Goal: Task Accomplishment & Management: Use online tool/utility

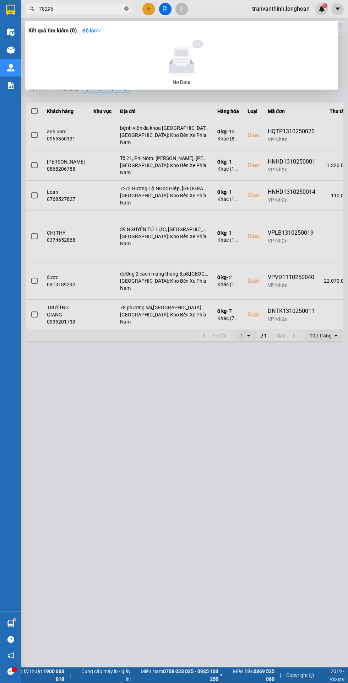
click at [127, 9] on icon "close-circle" at bounding box center [126, 8] width 4 height 4
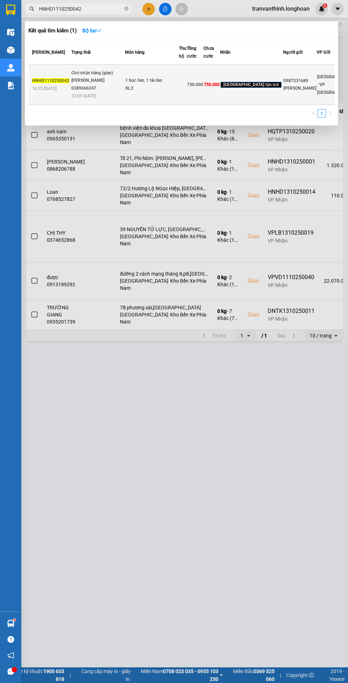
type input "HNHD1110250042"
click at [108, 105] on td "Chờ nhận hàng (giao) [PERSON_NAME] 0389666247 23:09 [DATE]" at bounding box center [97, 85] width 55 height 40
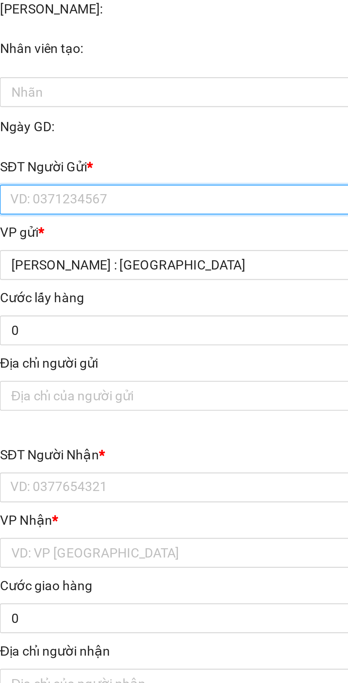
type input "0987531689"
type input "[PERSON_NAME]"
type input "0969152134"
type input "Võ Dương"
checkbox input "true"
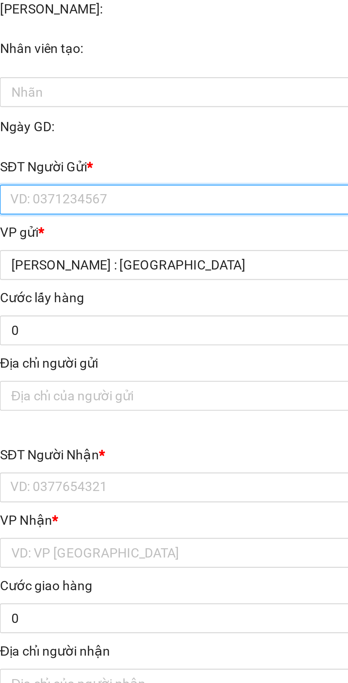
type input "16 thuận phước , [GEOGRAPHIC_DATA] , [GEOGRAPHIC_DATA] , [GEOGRAPHIC_DATA]"
type input "0"
type input "750.000"
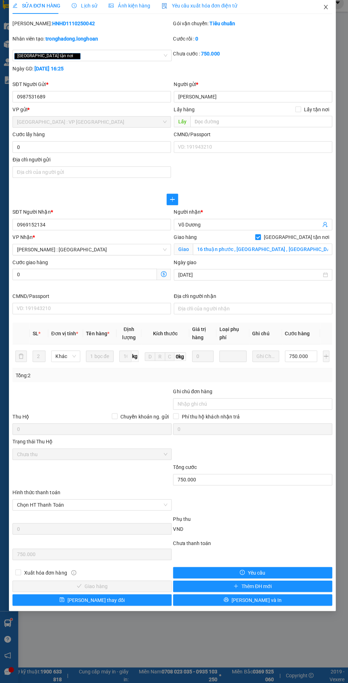
click at [324, 11] on icon "close" at bounding box center [326, 13] width 6 height 6
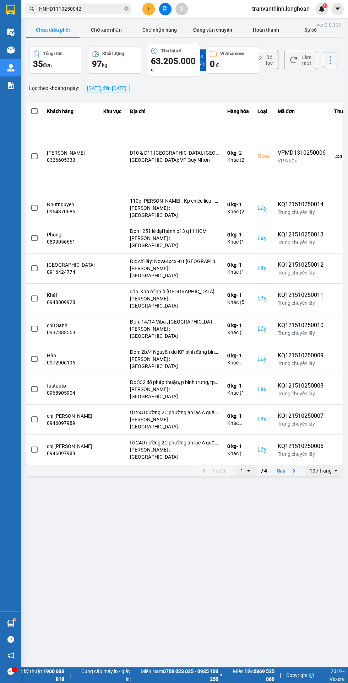
click at [166, 10] on icon "file-add" at bounding box center [165, 8] width 5 height 5
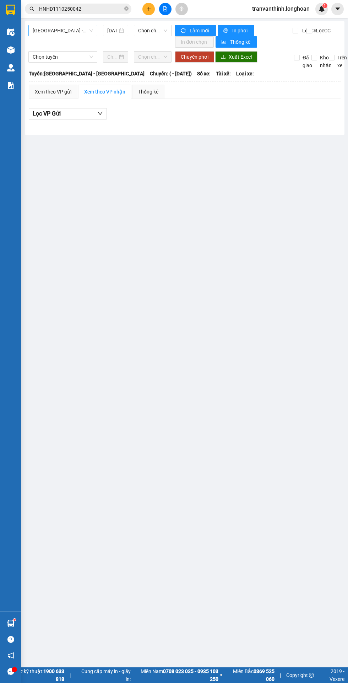
click at [62, 32] on span "[GEOGRAPHIC_DATA] - [GEOGRAPHIC_DATA]" at bounding box center [63, 30] width 60 height 11
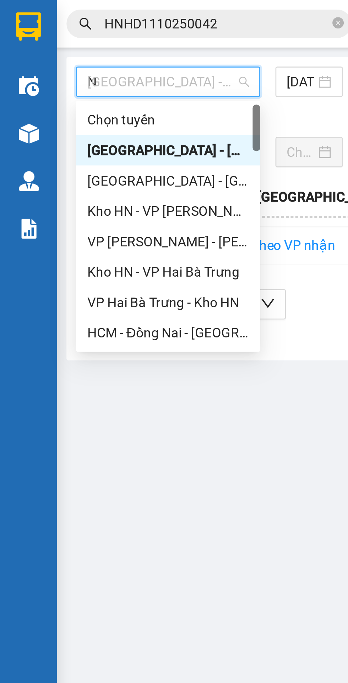
type input "Nt"
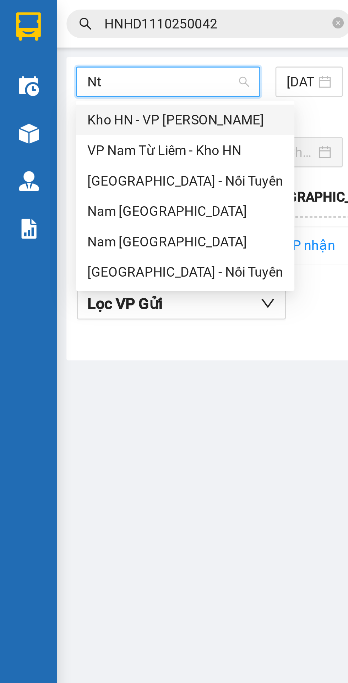
click at [45, 103] on div "[GEOGRAPHIC_DATA] - Nối Tuyến" at bounding box center [69, 102] width 73 height 8
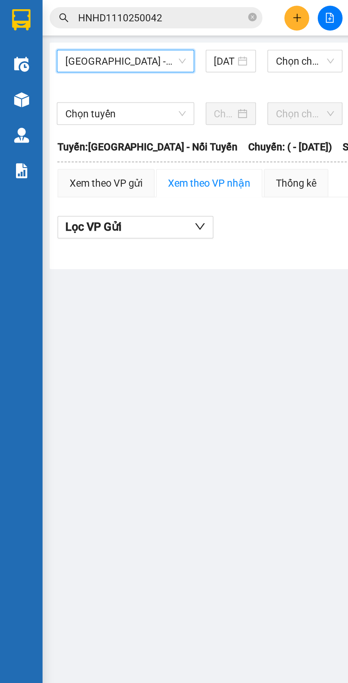
scroll to position [0, 0]
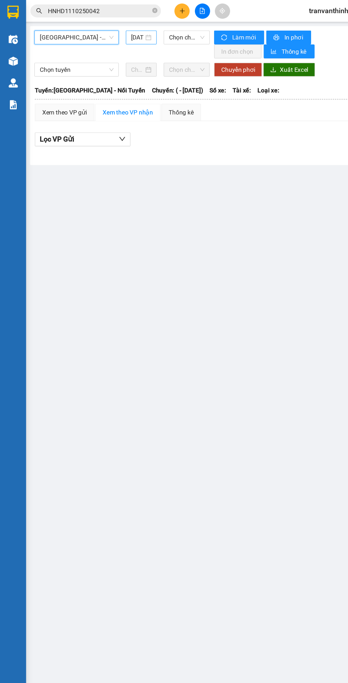
click at [117, 33] on input "[DATE]" at bounding box center [112, 31] width 10 height 8
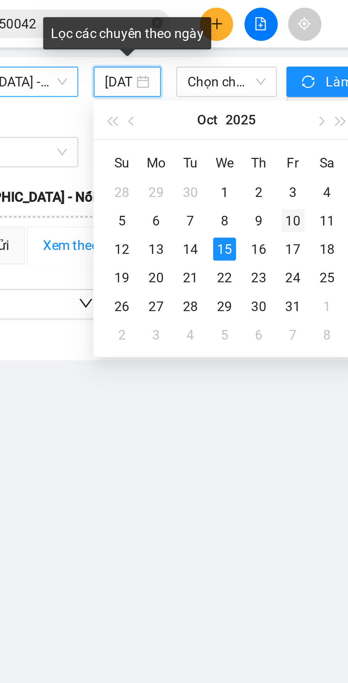
click at [177, 82] on div "10" at bounding box center [177, 82] width 9 height 9
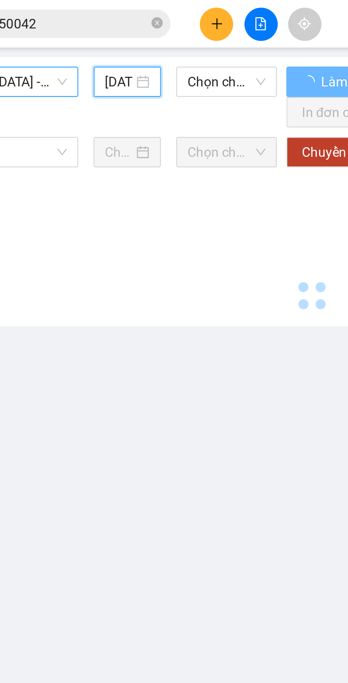
type input "[DATE]"
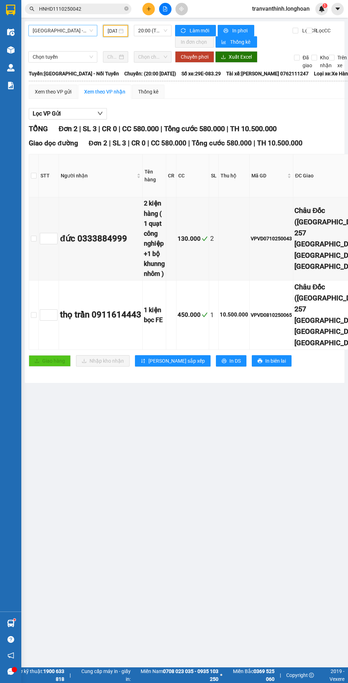
scroll to position [0, 0]
click at [127, 9] on icon "close-circle" at bounding box center [126, 8] width 4 height 4
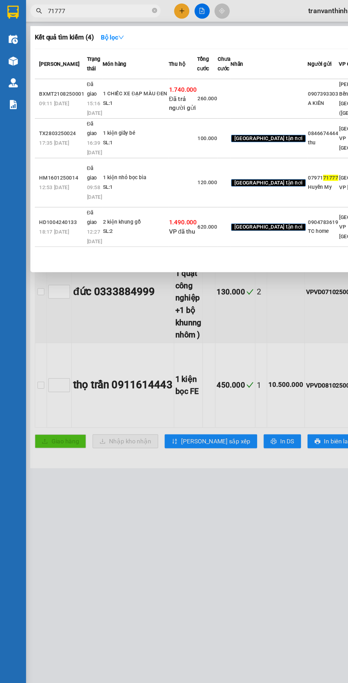
click at [85, 5] on input "71777" at bounding box center [81, 9] width 84 height 8
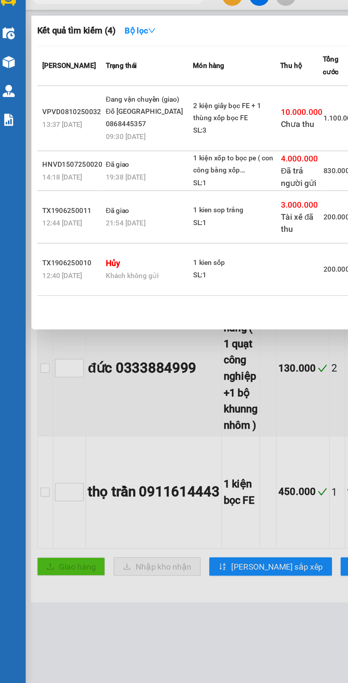
type input "717777"
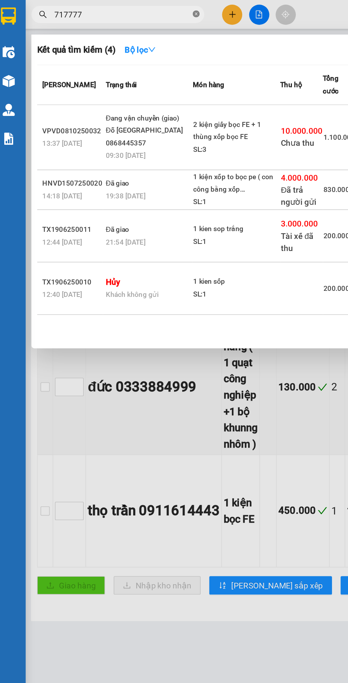
click at [127, 6] on icon "close-circle" at bounding box center [126, 8] width 4 height 4
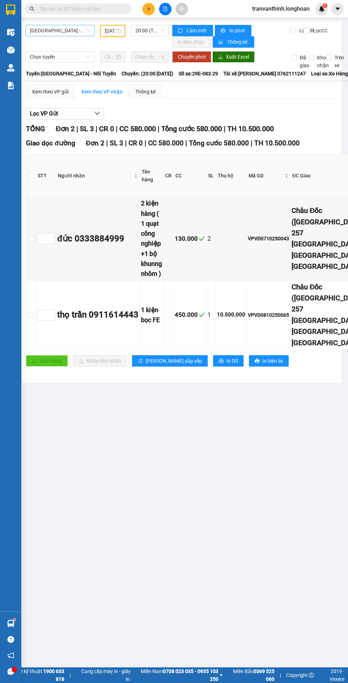
scroll to position [0, 0]
click at [142, 27] on span "20:00 (TC) - 29E-083.29" at bounding box center [149, 30] width 29 height 11
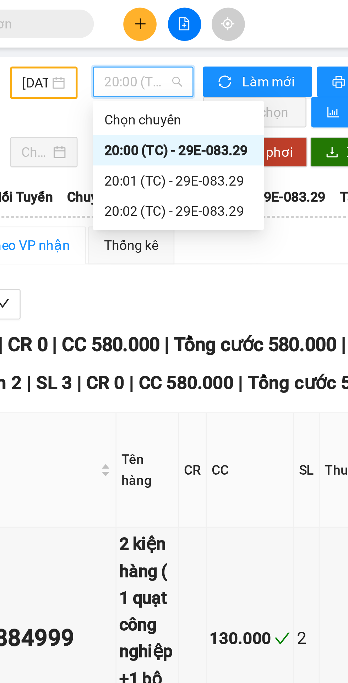
click at [161, 66] on div "20:01 (TC) - 29E-083.29" at bounding box center [162, 68] width 55 height 8
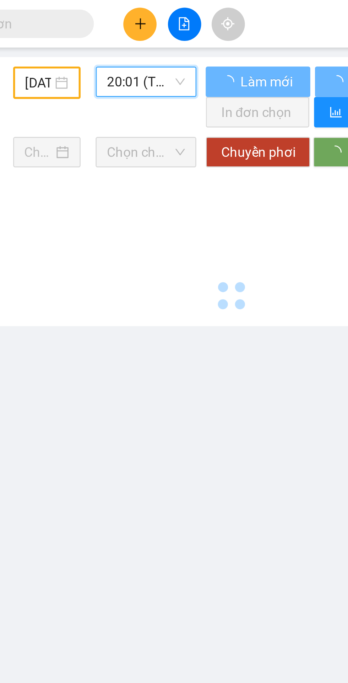
scroll to position [0, 2]
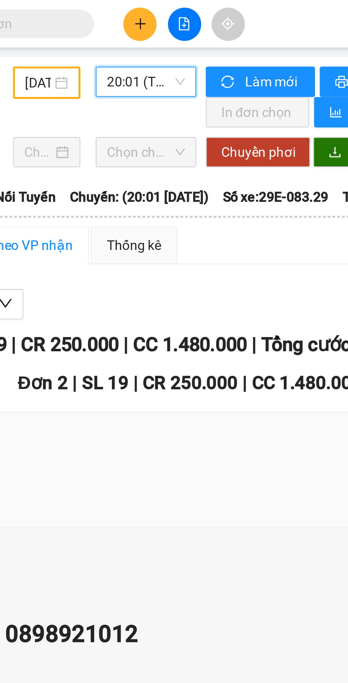
click at [149, 31] on span "20:01 (TC) - 29E-083.29" at bounding box center [151, 30] width 29 height 11
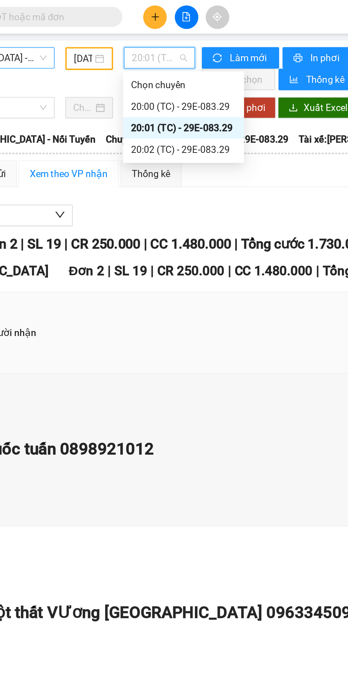
scroll to position [0, 2]
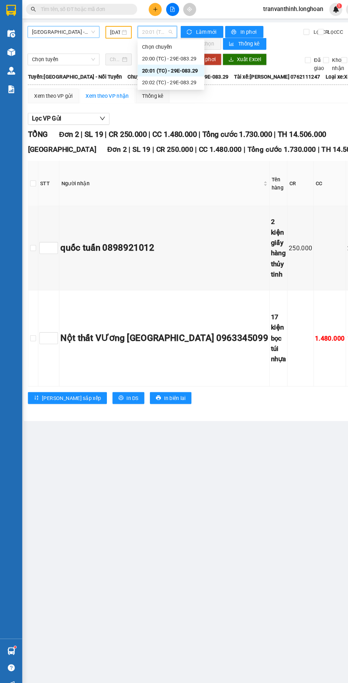
click at [110, 31] on input "[DATE]" at bounding box center [111, 31] width 10 height 8
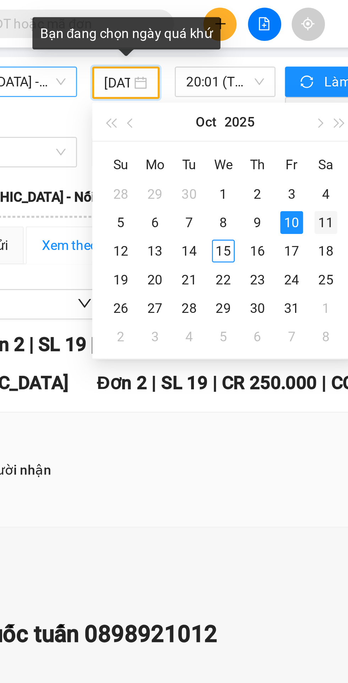
click at [189, 83] on div "11" at bounding box center [188, 83] width 9 height 9
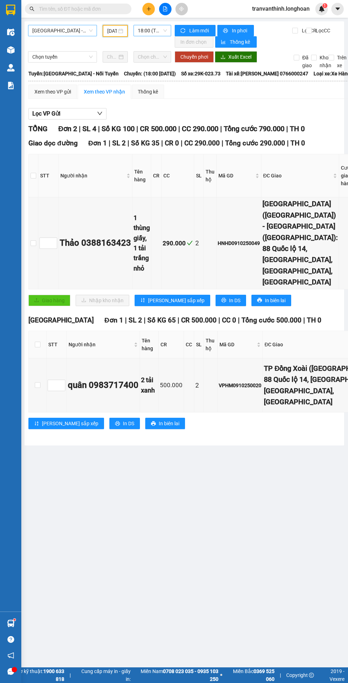
click at [152, 28] on span "18:00 (TC) - 29K-023.73" at bounding box center [152, 30] width 29 height 11
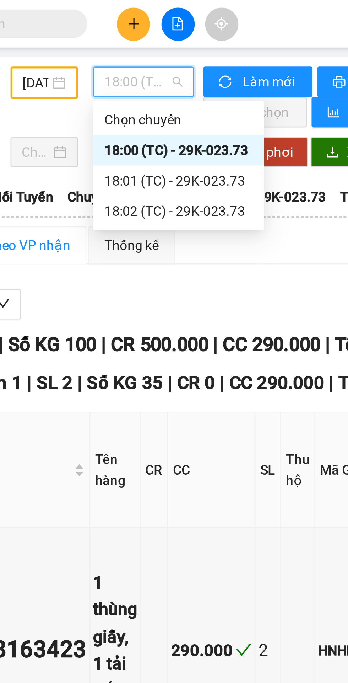
click at [157, 70] on div "18:01 (TC) - 29K-023.73" at bounding box center [165, 68] width 55 height 8
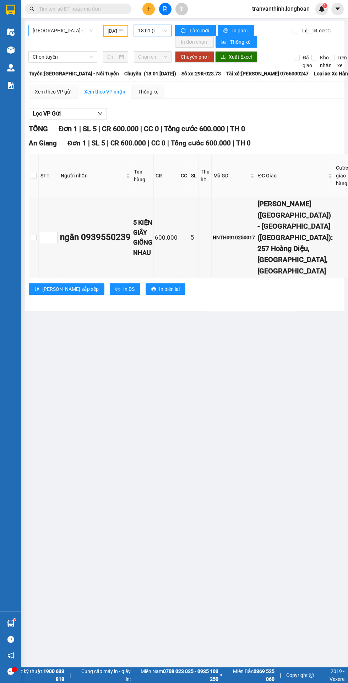
click at [149, 30] on span "18:01 (TC) - 29K-023.73" at bounding box center [152, 30] width 29 height 11
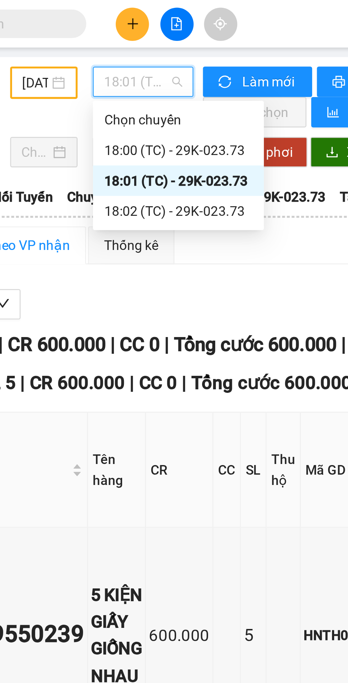
click at [165, 80] on div "18:02 (TC) - 29K-023.73" at bounding box center [165, 79] width 55 height 8
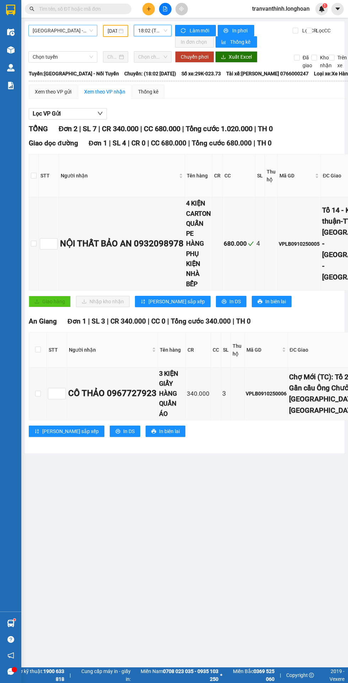
click at [114, 31] on input "[DATE]" at bounding box center [113, 31] width 10 height 8
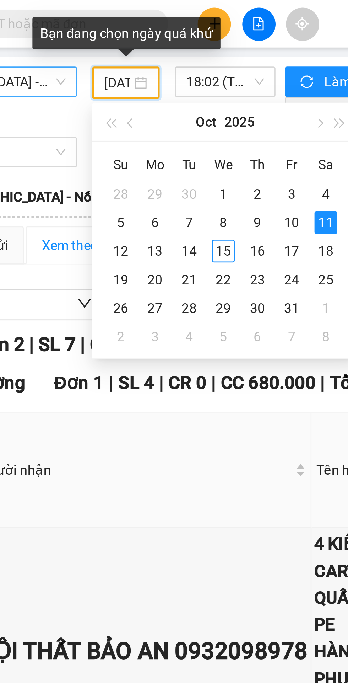
click at [105, 109] on div "Su Mo Tu We Th Fr Sa 28 29 30 1 2 3 4 5 6 7 8 9 10 11 12 13 14 15 16 17 18 19 2…" at bounding box center [153, 93] width 100 height 81
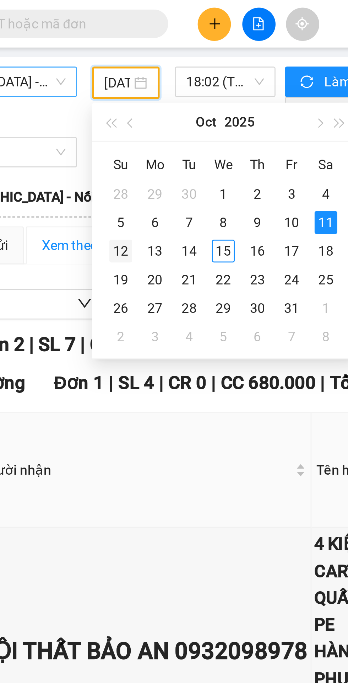
click at [116, 95] on div "12" at bounding box center [113, 94] width 9 height 9
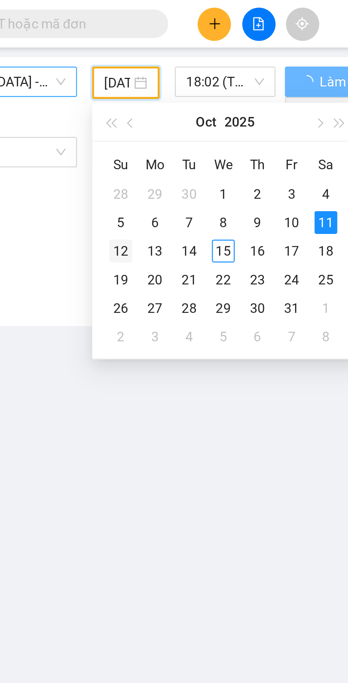
type input "[DATE]"
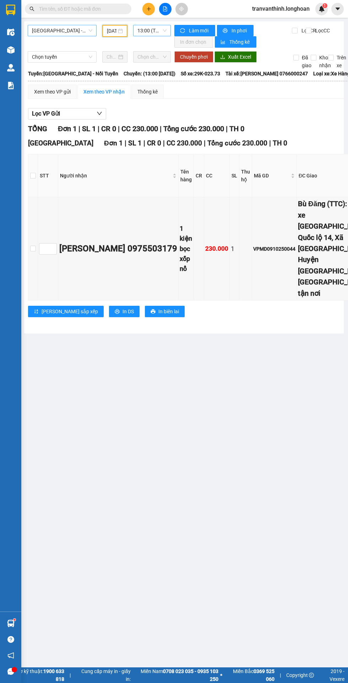
click at [146, 30] on span "13:00 (TC) - 29K-023.73" at bounding box center [152, 30] width 29 height 11
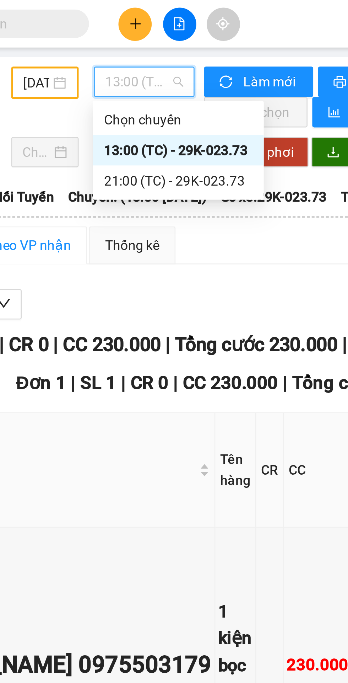
click at [152, 68] on div "21:00 (TC) - 29K-023.73" at bounding box center [164, 68] width 55 height 8
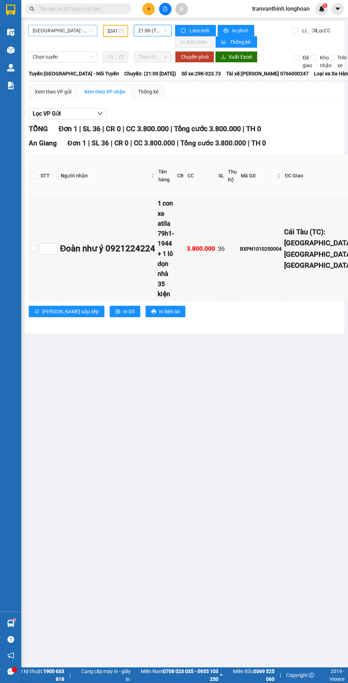
click at [99, 5] on input "text" at bounding box center [81, 9] width 84 height 8
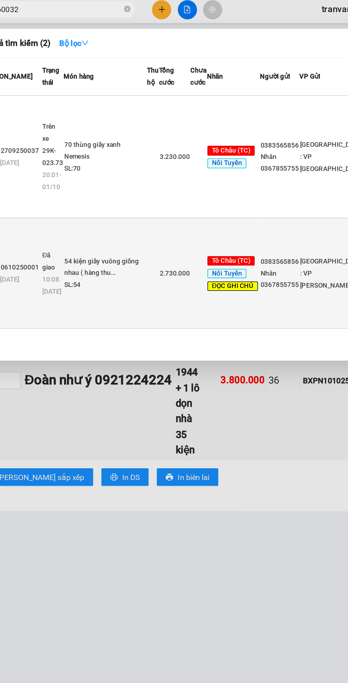
type input "660032"
click at [129, 168] on div "54 kiện giấy vuông giống nhau ( hàng thu..." at bounding box center [112, 175] width 53 height 15
click at [138, 168] on div "54 kiện giấy vuông giống nhau ( hàng thu..." at bounding box center [112, 175] width 53 height 15
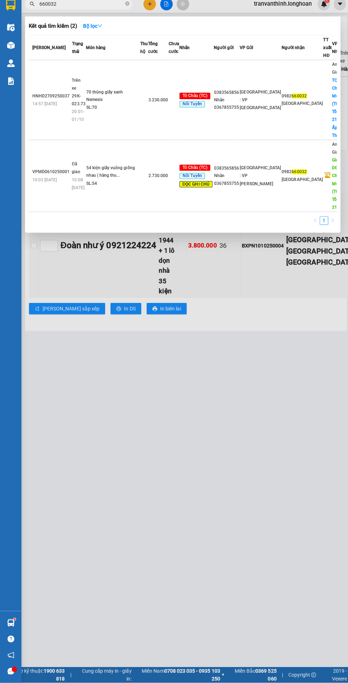
click at [131, 522] on div at bounding box center [174, 341] width 348 height 683
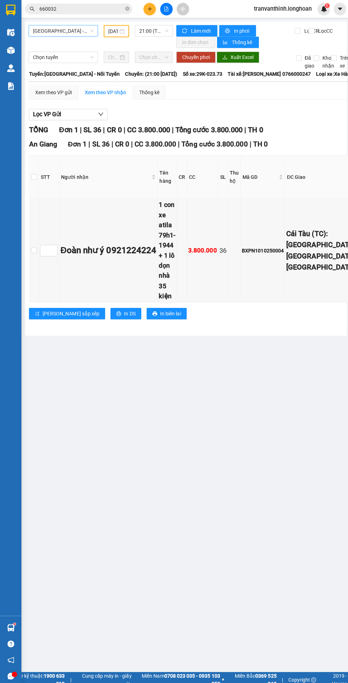
click at [111, 31] on input "[DATE]" at bounding box center [113, 31] width 10 height 8
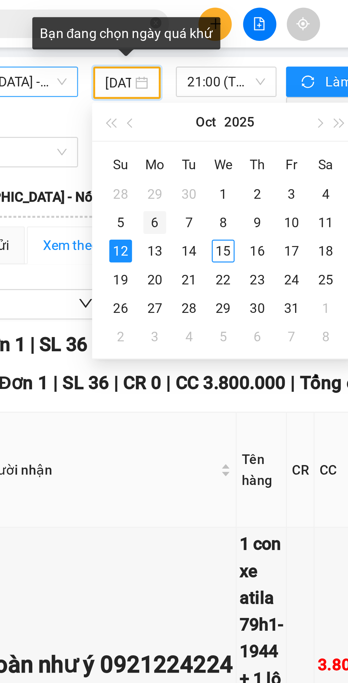
click at [124, 87] on div "6" at bounding box center [126, 83] width 9 height 9
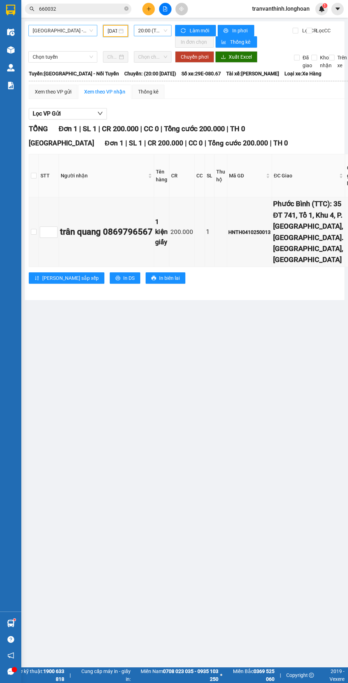
click at [148, 30] on span "20:00 (TC) - 29E-080.67" at bounding box center [152, 30] width 29 height 11
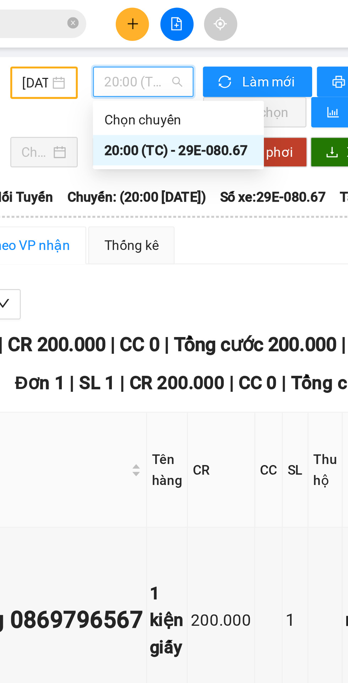
click at [168, 55] on div "20:00 (TC) - 29E-080.67" at bounding box center [165, 56] width 55 height 8
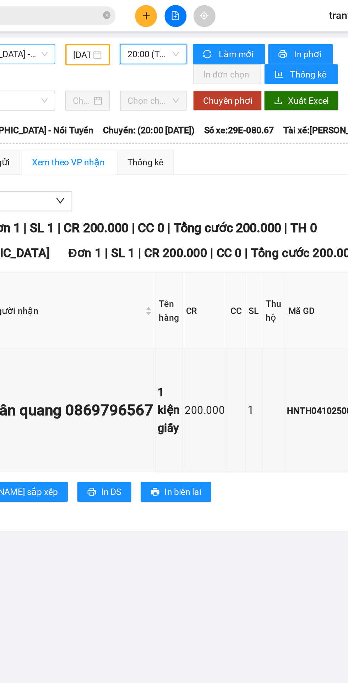
scroll to position [0, 0]
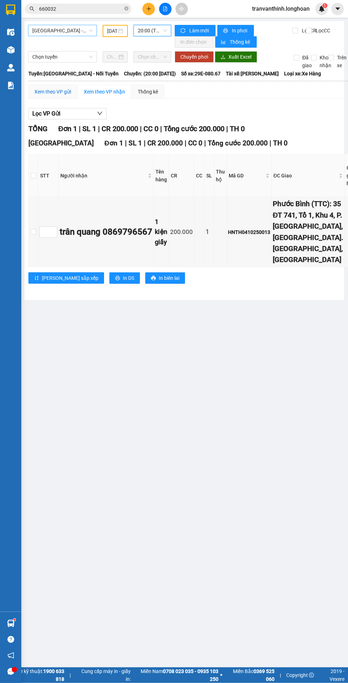
click at [51, 92] on div "Xem theo VP gửi" at bounding box center [52, 92] width 37 height 8
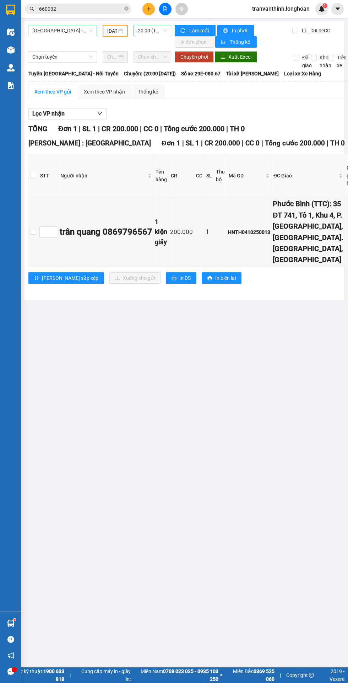
click at [149, 30] on span "20:00 (TC) - 29E-080.67" at bounding box center [152, 30] width 29 height 11
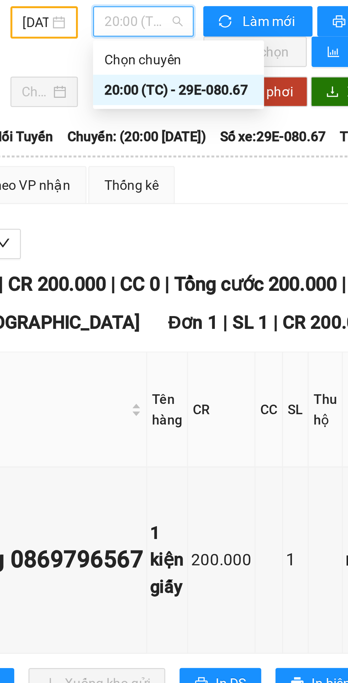
click at [112, 31] on input "[DATE]" at bounding box center [112, 31] width 10 height 8
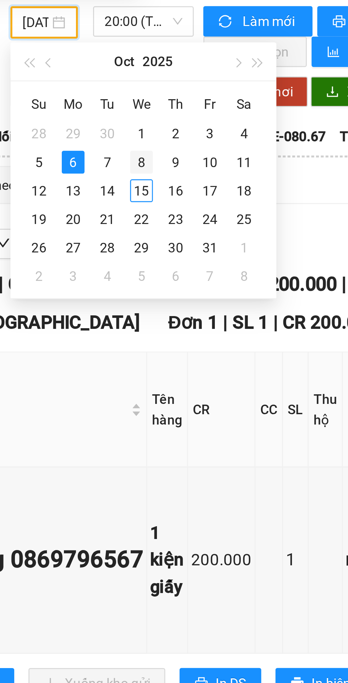
click at [154, 82] on div "8" at bounding box center [152, 83] width 9 height 9
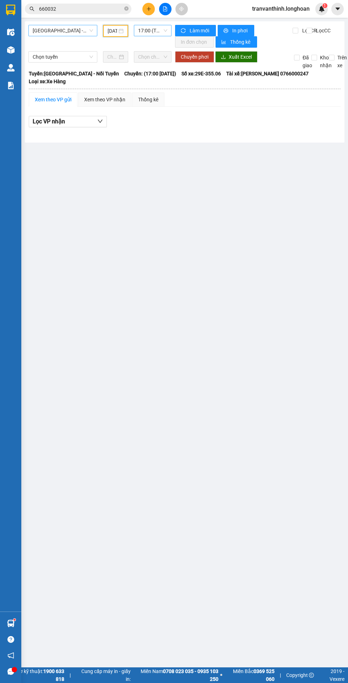
click at [148, 30] on span "17:00 (TC) - 29E-355.06" at bounding box center [152, 30] width 29 height 11
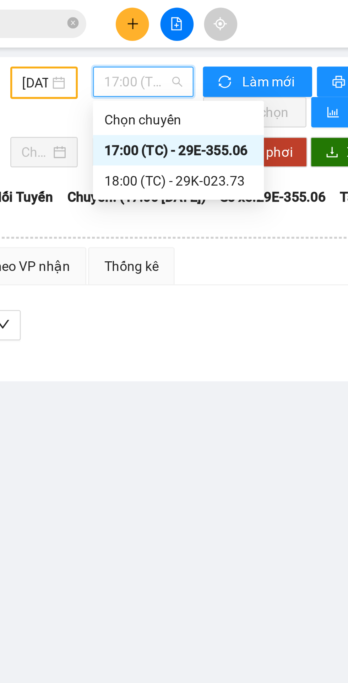
click at [162, 66] on div "18:00 (TC) - 29K-023.73" at bounding box center [165, 68] width 55 height 8
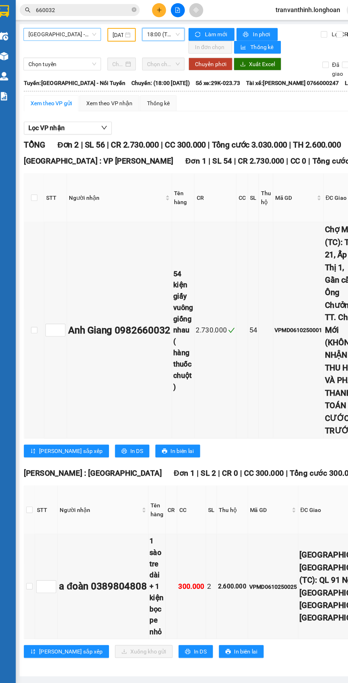
scroll to position [0, 1]
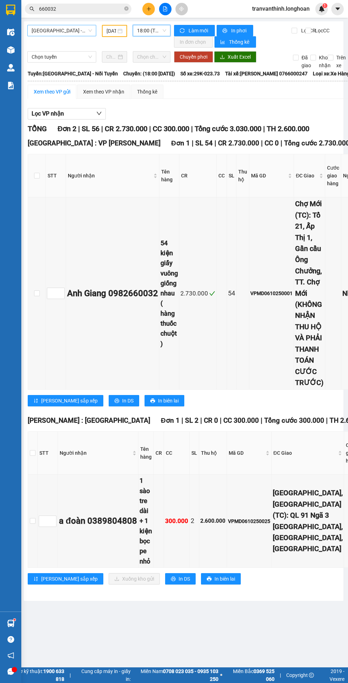
click at [110, 31] on input "[DATE]" at bounding box center [112, 31] width 10 height 8
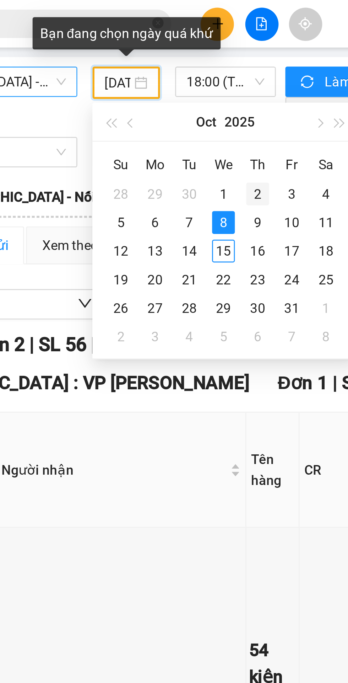
click at [163, 74] on div "2" at bounding box center [164, 72] width 9 height 9
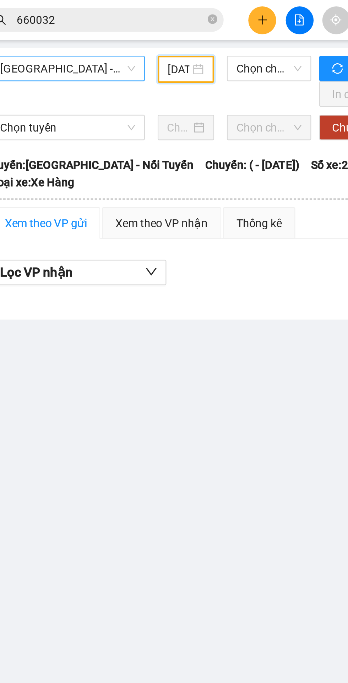
scroll to position [0, 2]
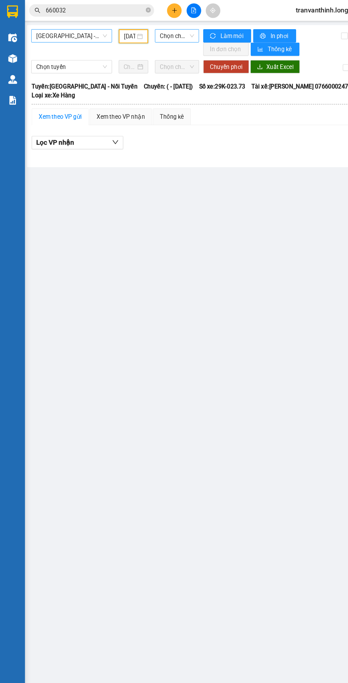
click at [147, 32] on span "Chọn chuyến" at bounding box center [151, 30] width 29 height 11
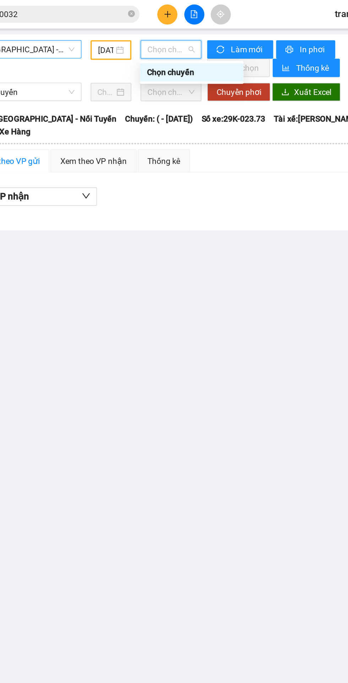
click at [114, 33] on input "[DATE]" at bounding box center [111, 31] width 10 height 8
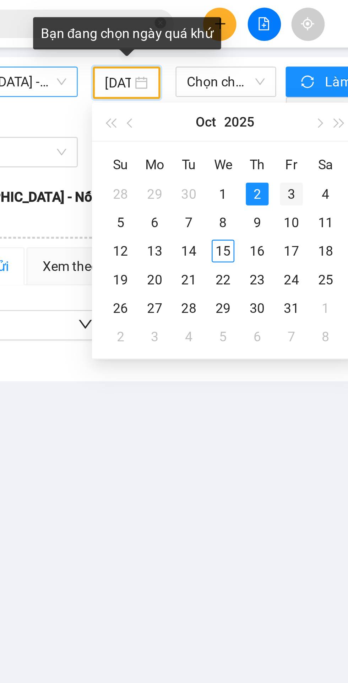
click at [176, 73] on div "3" at bounding box center [175, 72] width 9 height 9
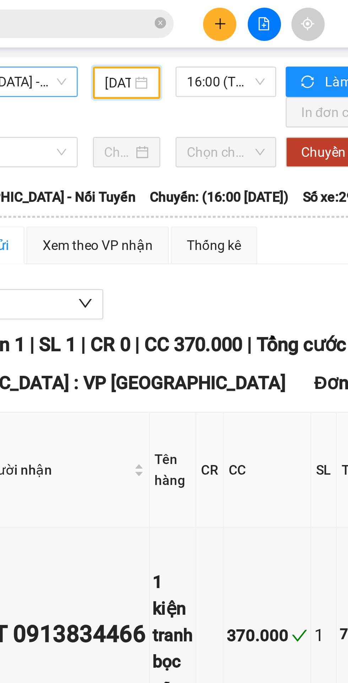
scroll to position [0, 2]
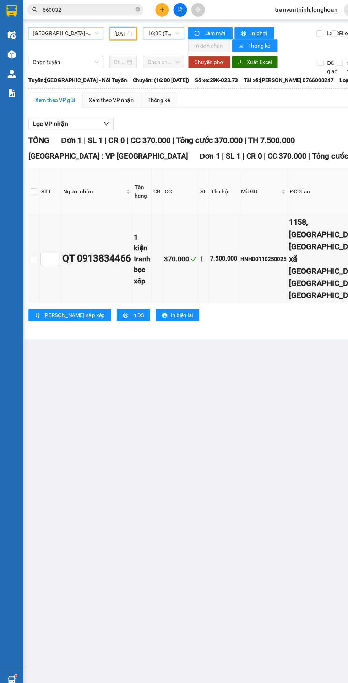
click at [146, 31] on span "16:00 (TC) - 29K-023.73" at bounding box center [150, 30] width 29 height 11
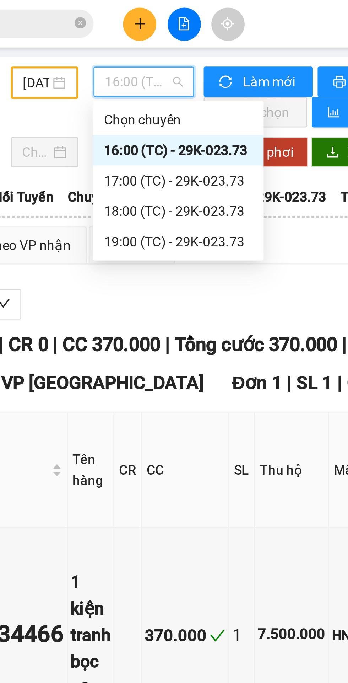
click at [157, 65] on div "17:00 (TC) - 29K-023.73" at bounding box center [162, 68] width 55 height 8
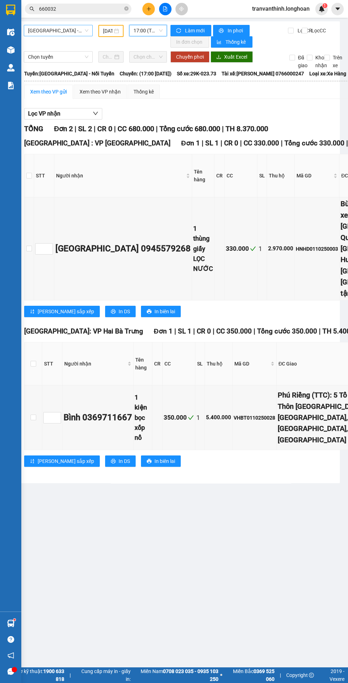
click at [143, 31] on span "17:00 (TC) - 29K-023.73" at bounding box center [148, 30] width 29 height 11
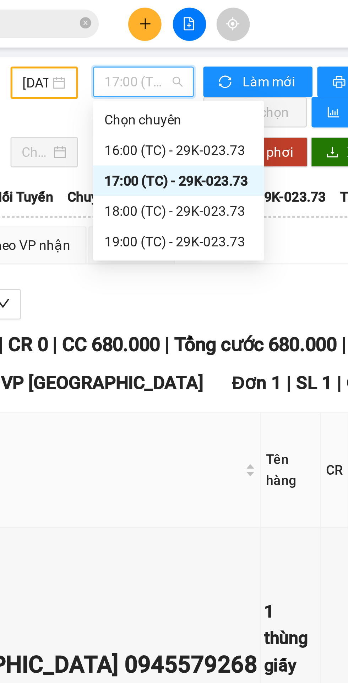
click at [153, 79] on div "18:00 (TC) - 29K-023.73" at bounding box center [161, 79] width 55 height 8
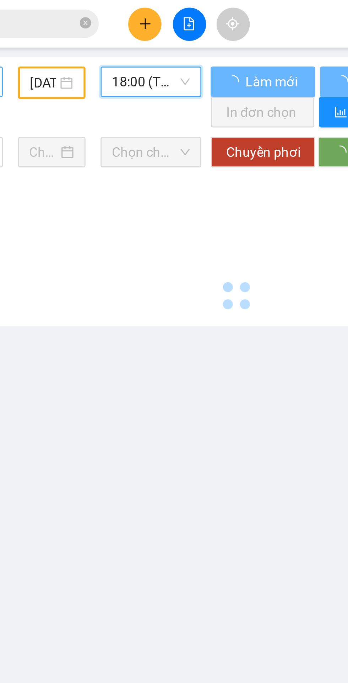
scroll to position [0, 2]
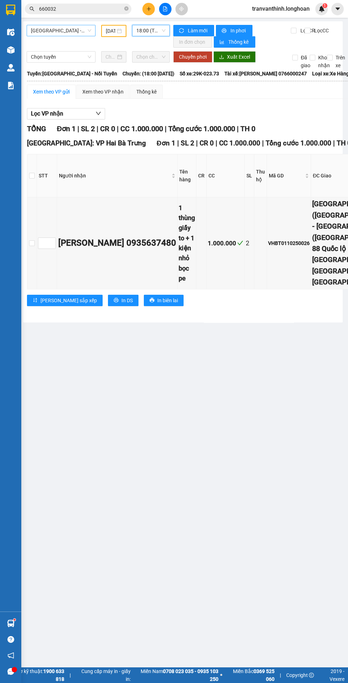
click at [145, 30] on span "18:00 (TC) - 29K-023.73" at bounding box center [151, 30] width 29 height 11
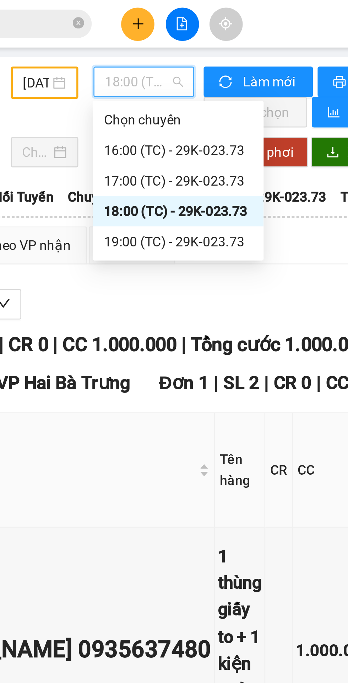
click at [157, 89] on div "19:00 (TC) - 29K-023.73" at bounding box center [163, 90] width 55 height 8
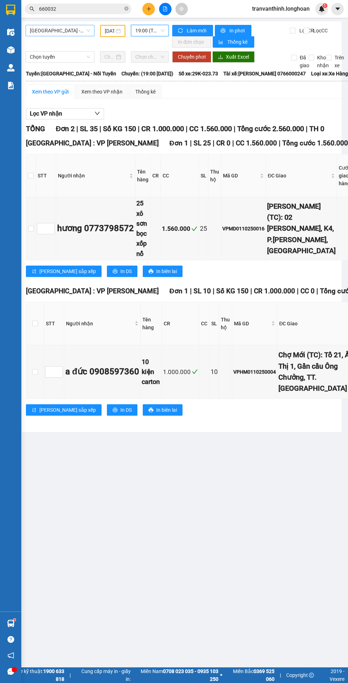
scroll to position [0, 4]
click at [108, 31] on input "[DATE]" at bounding box center [109, 31] width 10 height 8
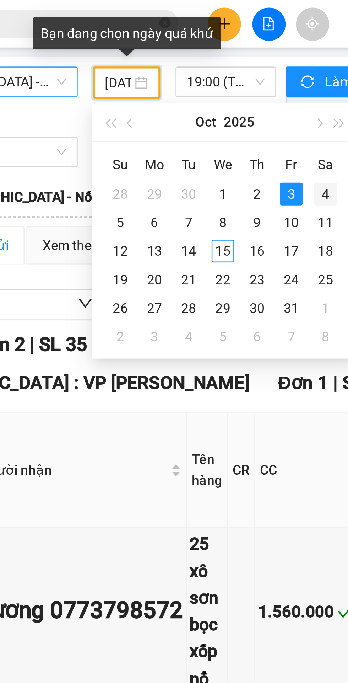
click at [187, 71] on div "4" at bounding box center [186, 72] width 9 height 9
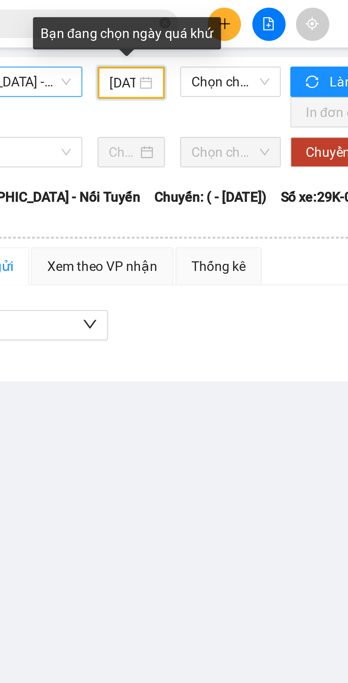
scroll to position [0, 2]
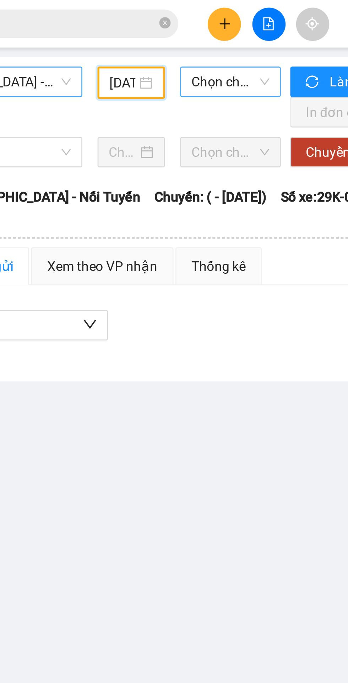
click at [144, 29] on span "Chọn chuyến" at bounding box center [151, 30] width 29 height 11
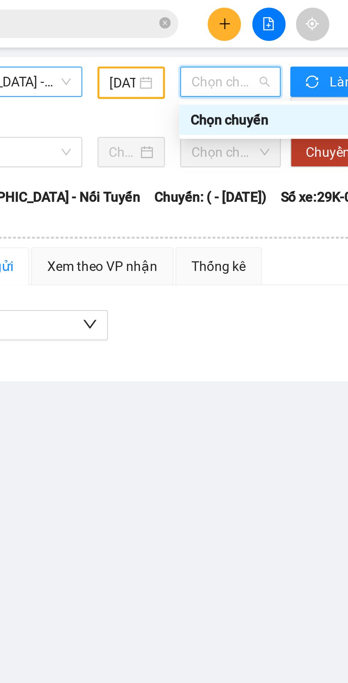
click at [112, 33] on input "[DATE]" at bounding box center [111, 31] width 10 height 8
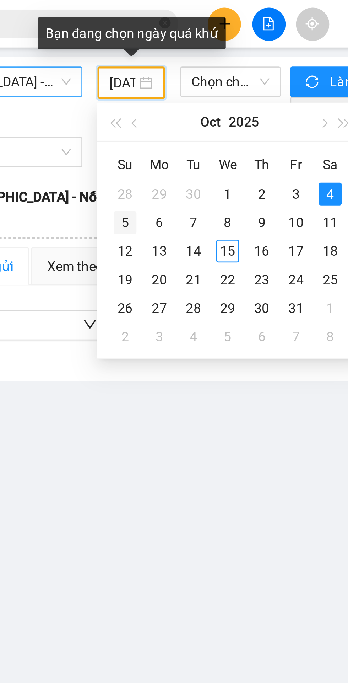
click at [109, 80] on div "5" at bounding box center [111, 83] width 9 height 9
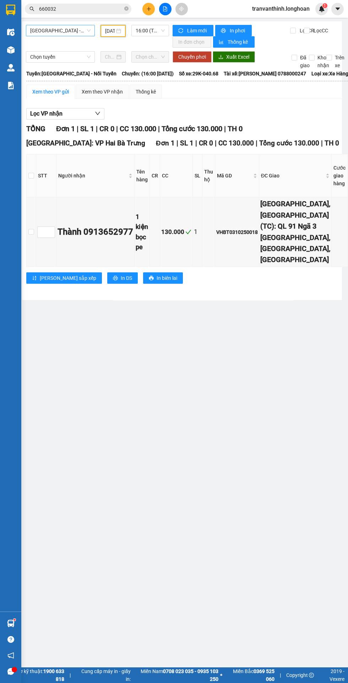
scroll to position [0, 3]
click at [147, 28] on span "16:00 (TC) - 29K-040.68" at bounding box center [149, 30] width 29 height 11
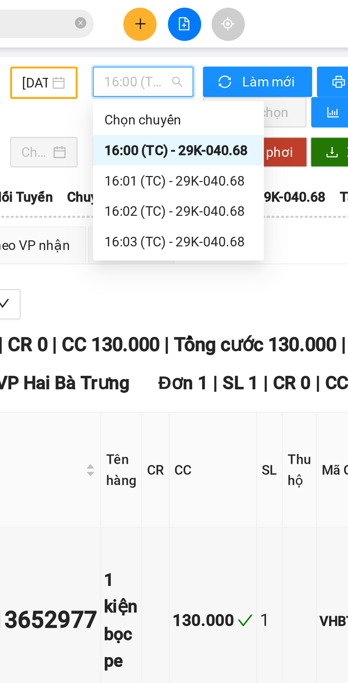
click at [151, 65] on div "16:01 (TC) - 29K-040.68" at bounding box center [162, 68] width 55 height 8
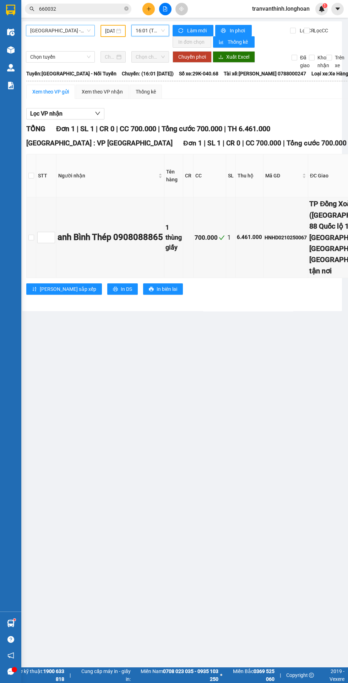
click at [144, 29] on span "16:01 (TC) - 29K-040.68" at bounding box center [150, 30] width 29 height 11
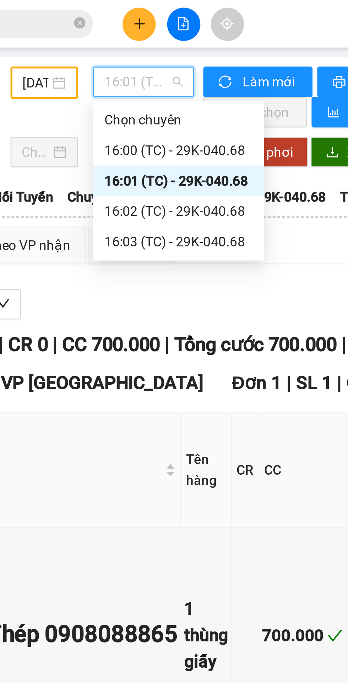
click at [165, 80] on div "16:02 (TC) - 29K-040.68" at bounding box center [163, 79] width 55 height 8
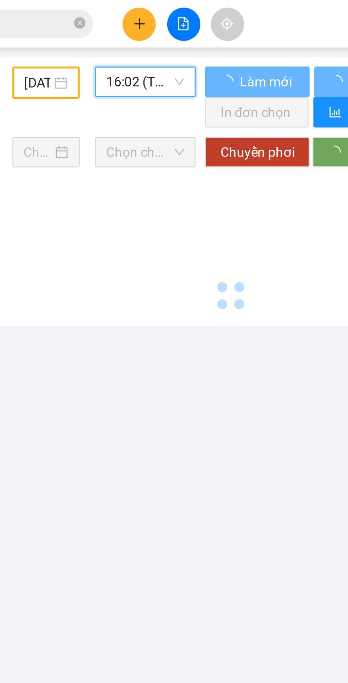
scroll to position [0, 2]
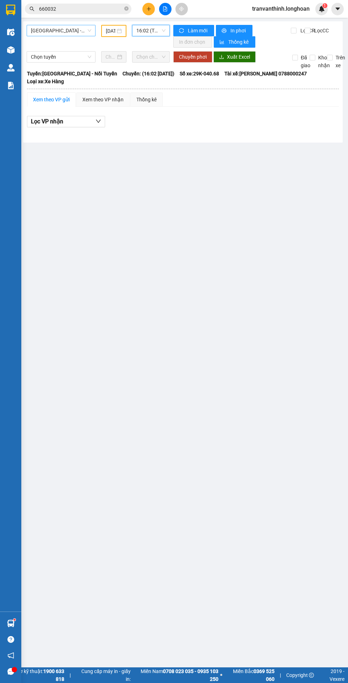
click at [151, 31] on span "16:02 (TC) - 29K-040.68" at bounding box center [151, 30] width 29 height 11
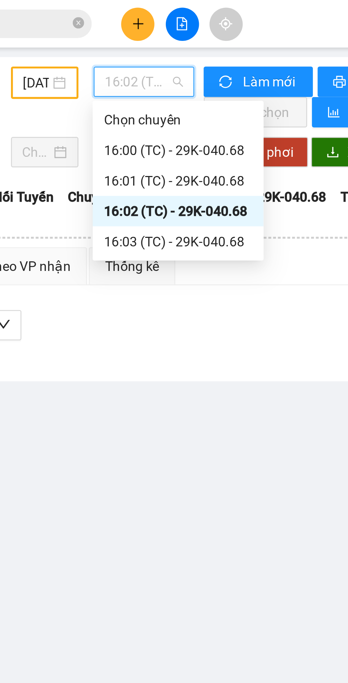
click at [150, 91] on div "16:03 (TC) - 29K-040.68" at bounding box center [163, 90] width 55 height 8
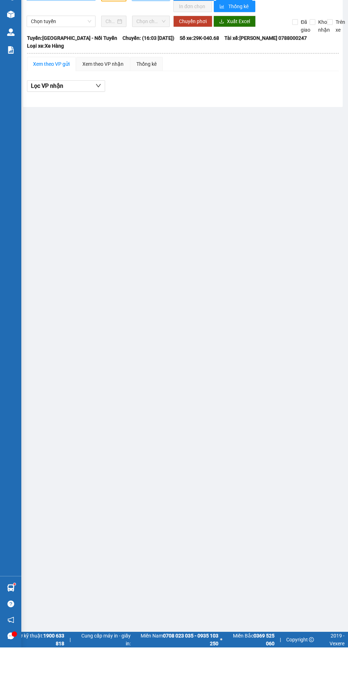
scroll to position [0, 2]
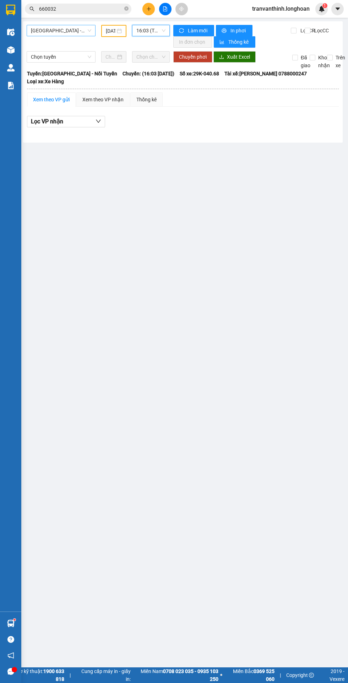
click at [110, 28] on input "[DATE]" at bounding box center [111, 31] width 10 height 8
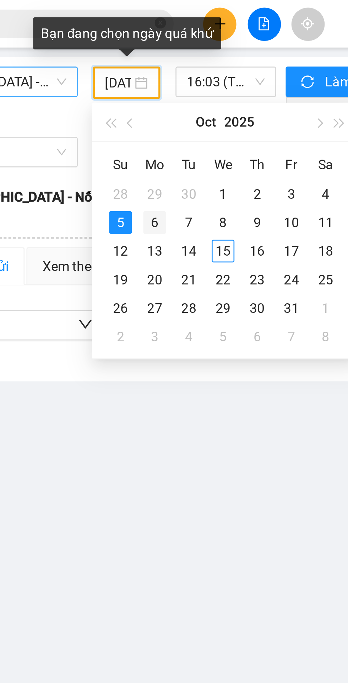
click at [124, 85] on div "6" at bounding box center [124, 83] width 9 height 9
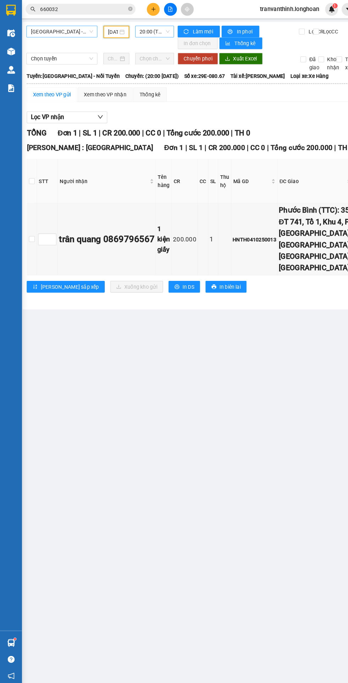
click at [146, 30] on span "20:00 (TC) - 29E-080.67" at bounding box center [149, 30] width 29 height 11
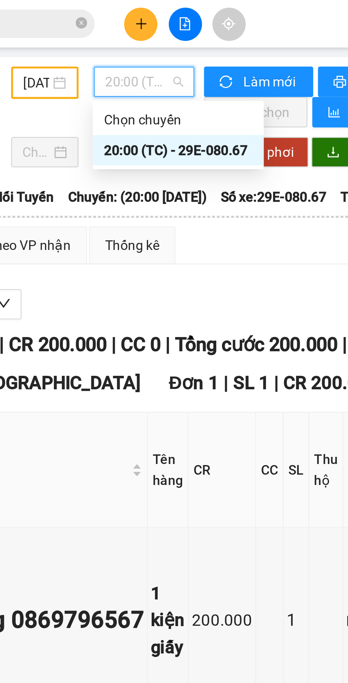
click at [113, 33] on input "[DATE]" at bounding box center [110, 31] width 10 height 8
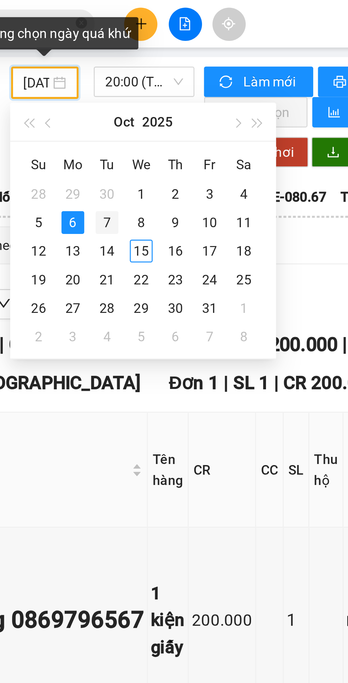
click at [136, 82] on div "7" at bounding box center [136, 83] width 9 height 9
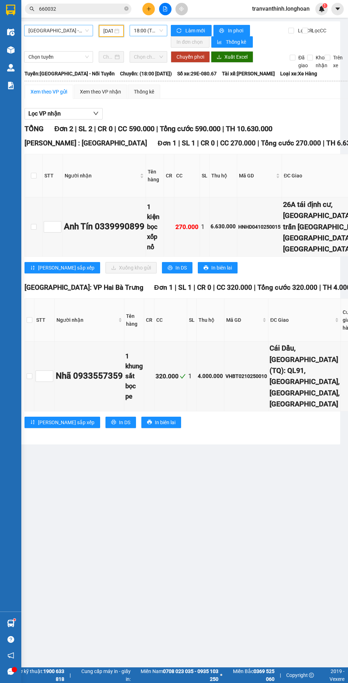
click at [143, 27] on span "18:00 (TC) - 29E-080.67" at bounding box center [148, 30] width 29 height 11
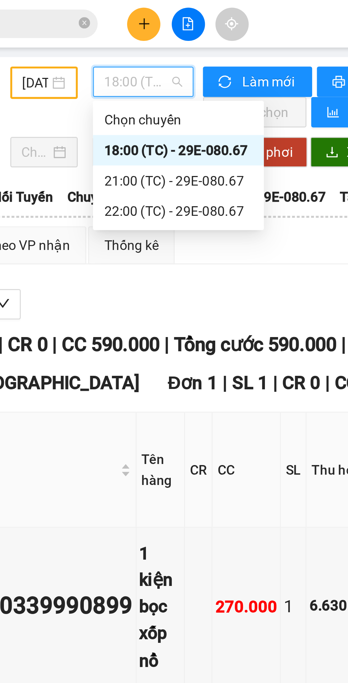
click at [153, 66] on div "21:00 (TC) - 29E-080.67" at bounding box center [161, 68] width 55 height 8
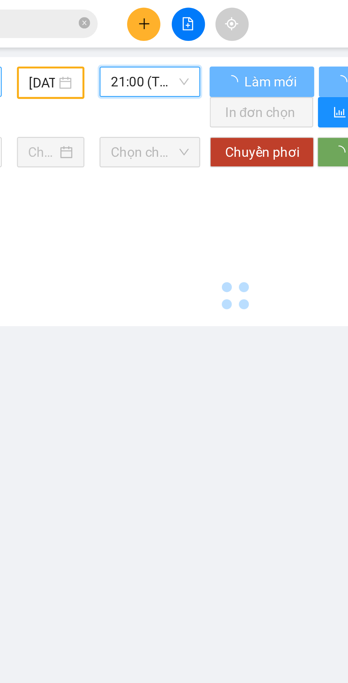
scroll to position [0, 2]
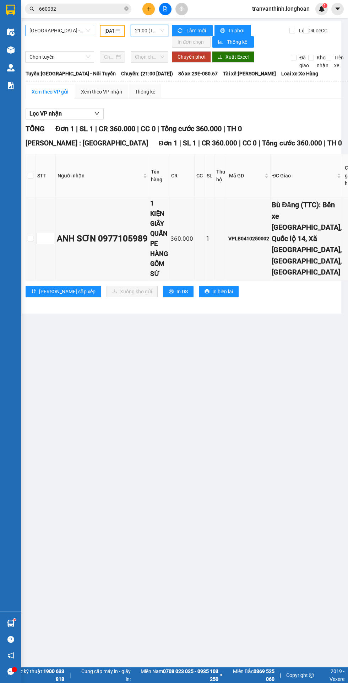
scroll to position [0, 6]
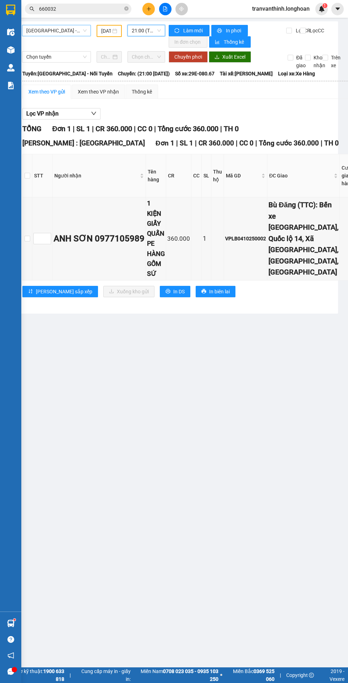
click at [139, 29] on span "21:00 (TC) - 29E-080.67" at bounding box center [146, 30] width 29 height 11
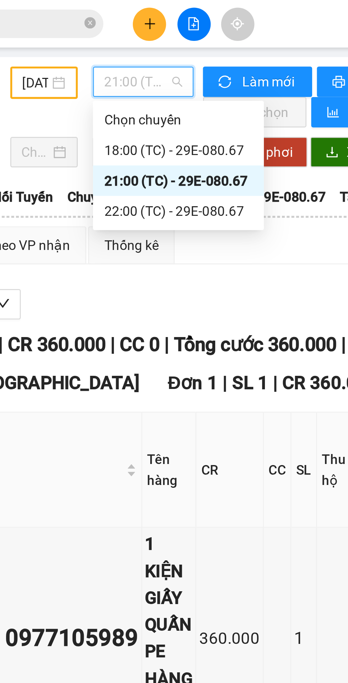
click at [143, 77] on div "22:00 (TC) - 29E-080.67" at bounding box center [159, 79] width 55 height 8
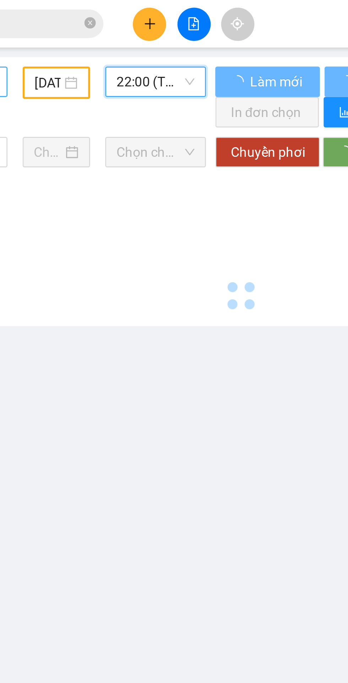
scroll to position [0, 2]
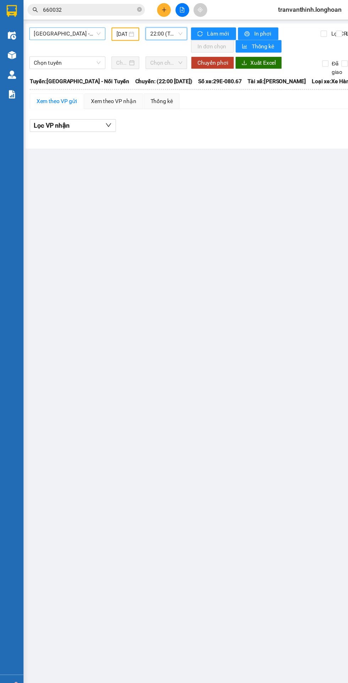
click at [149, 28] on span "22:00 (TC) - 29E-080.67" at bounding box center [151, 30] width 29 height 11
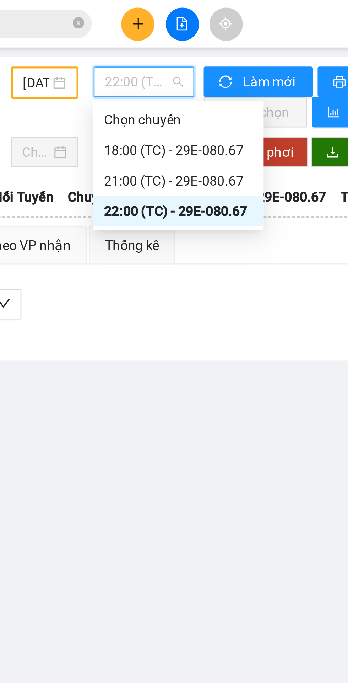
click at [162, 77] on div "22:00 (TC) - 29E-080.67" at bounding box center [163, 79] width 55 height 8
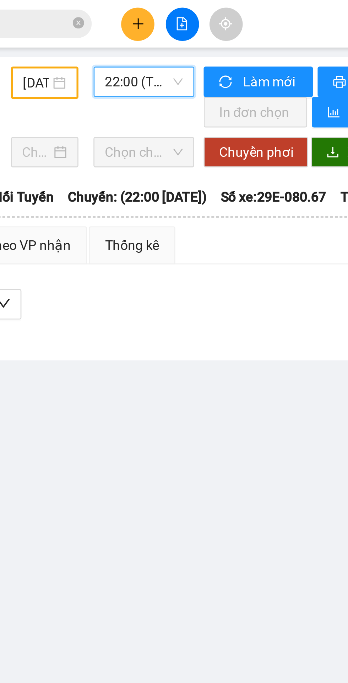
scroll to position [0, 1]
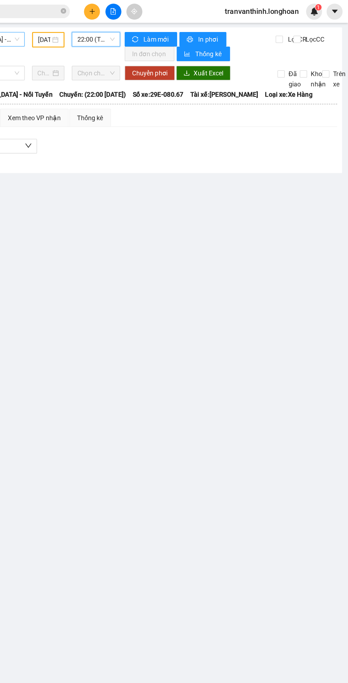
click at [114, 32] on input "[DATE]" at bounding box center [112, 31] width 10 height 8
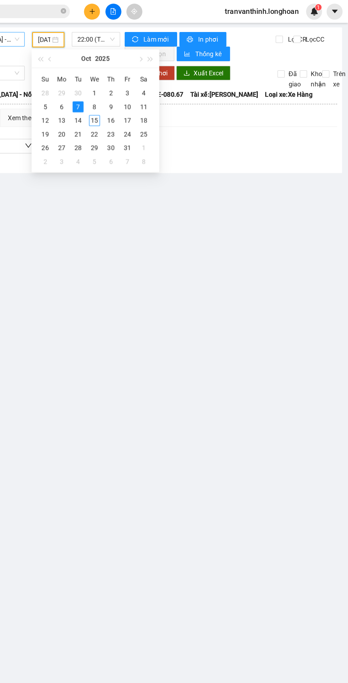
scroll to position [0, 0]
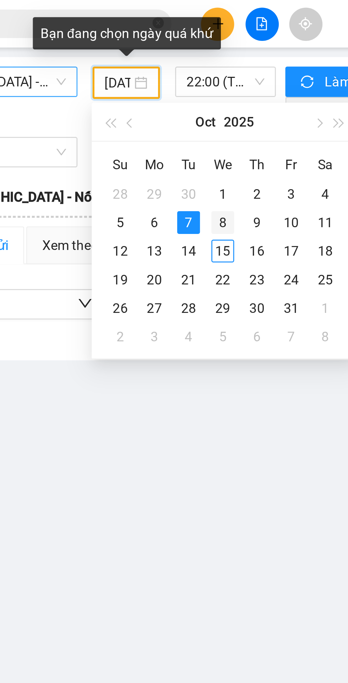
click at [151, 83] on div "8" at bounding box center [150, 83] width 9 height 9
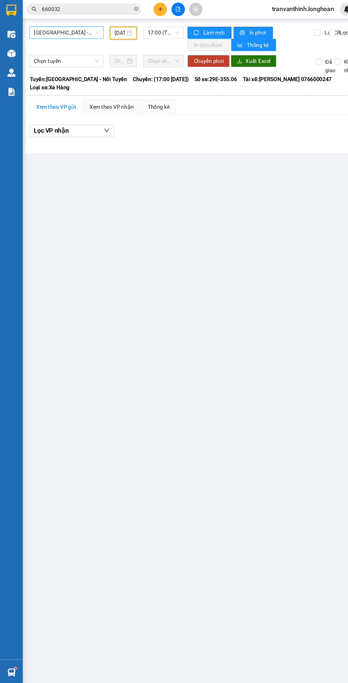
scroll to position [0, 2]
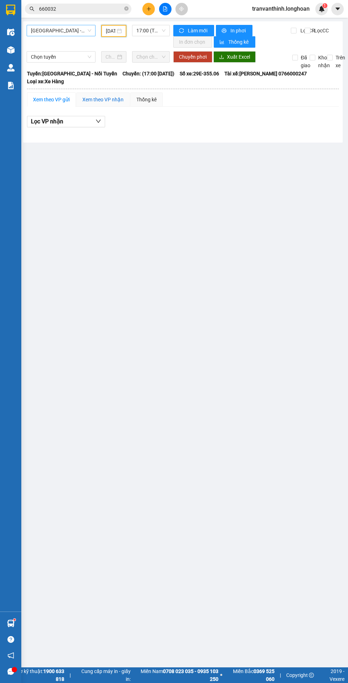
click at [96, 99] on div "Xem theo VP nhận" at bounding box center [102, 100] width 41 height 8
click at [152, 30] on span "17:00 (TC) - 29E-355.06" at bounding box center [151, 30] width 29 height 11
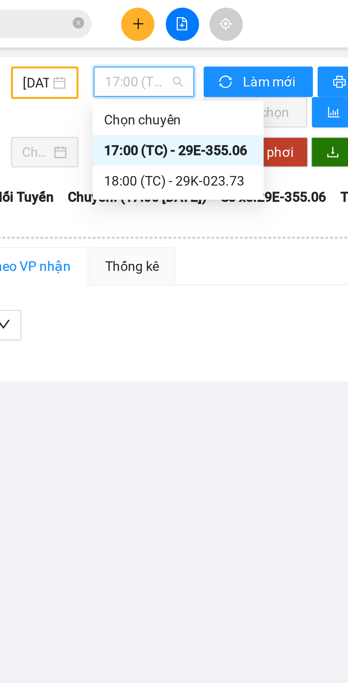
click at [166, 67] on div "18:00 (TC) - 29K-023.73" at bounding box center [163, 68] width 55 height 8
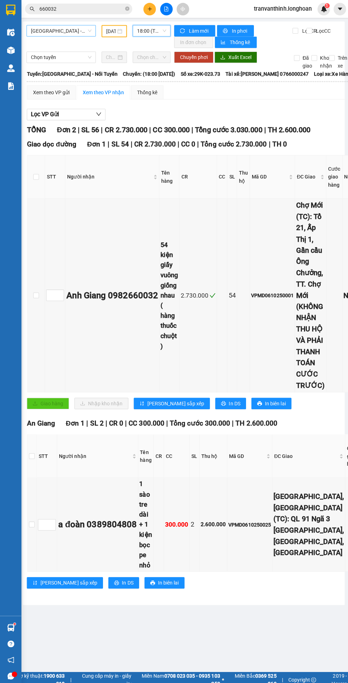
scroll to position [0, 3]
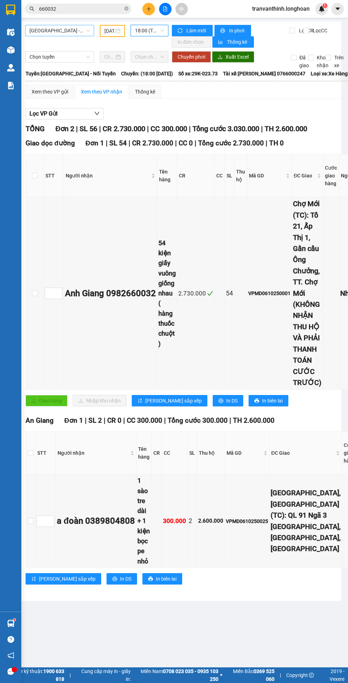
click at [110, 28] on input "[DATE]" at bounding box center [110, 31] width 10 height 8
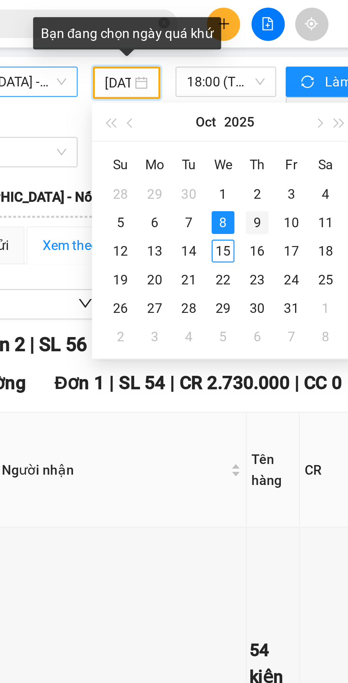
click at [160, 82] on div "9" at bounding box center [161, 83] width 9 height 9
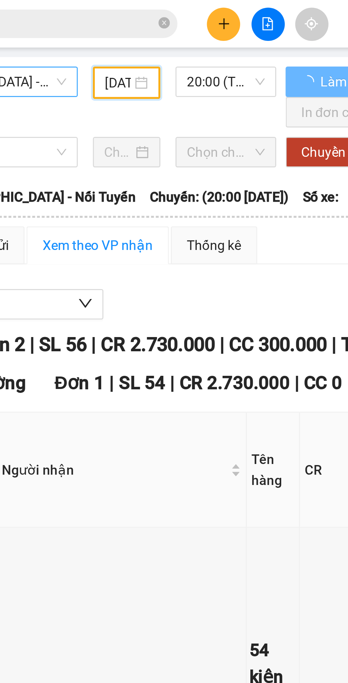
scroll to position [0, 2]
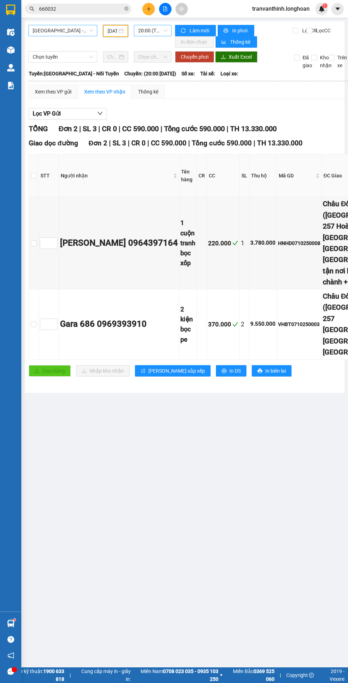
click at [148, 28] on span "20:00 (TC)" at bounding box center [152, 30] width 29 height 11
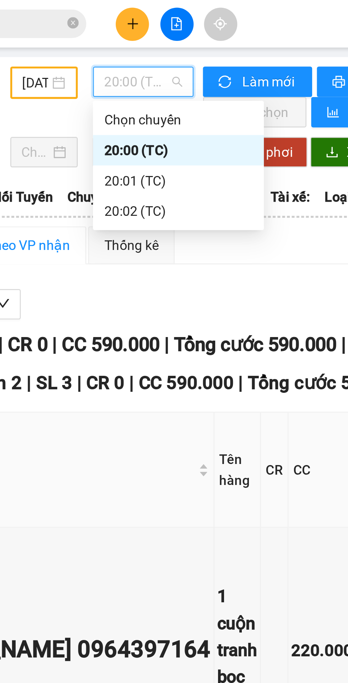
click at [149, 67] on div "20:01 (TC)" at bounding box center [165, 68] width 55 height 8
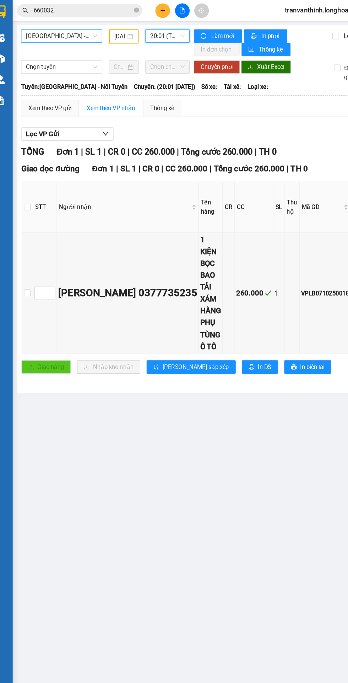
scroll to position [0, 0]
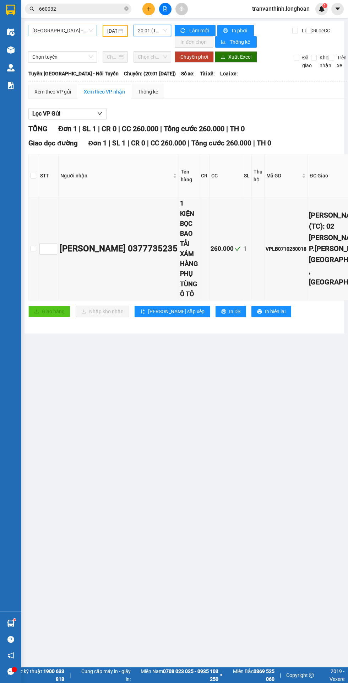
click at [147, 30] on span "20:01 (TC)" at bounding box center [152, 30] width 29 height 11
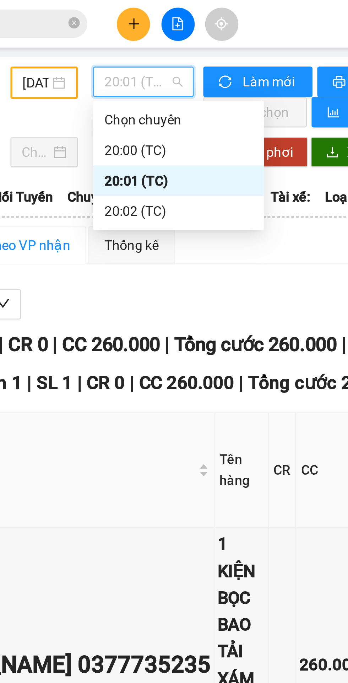
click at [151, 77] on div "20:02 (TC)" at bounding box center [165, 79] width 55 height 8
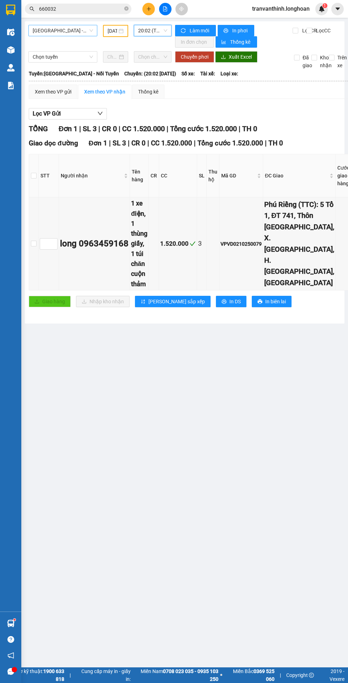
click at [114, 27] on input "[DATE]" at bounding box center [113, 31] width 10 height 8
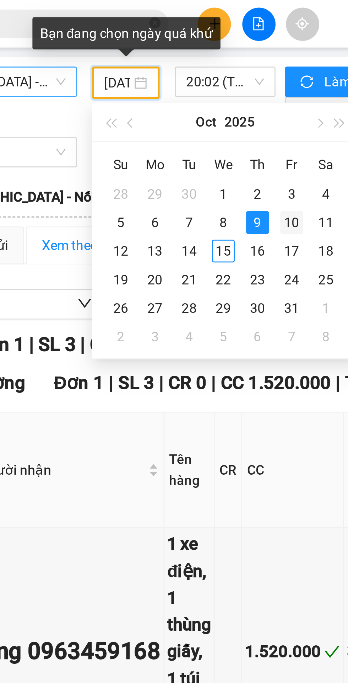
click at [177, 80] on div "10" at bounding box center [177, 83] width 9 height 9
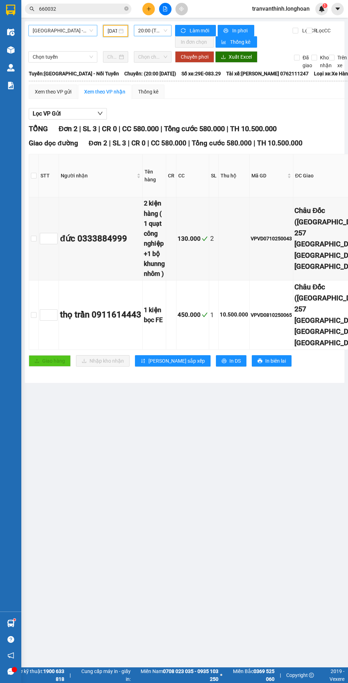
click at [145, 30] on span "20:00 (TC) - 29E-083.29" at bounding box center [152, 30] width 29 height 11
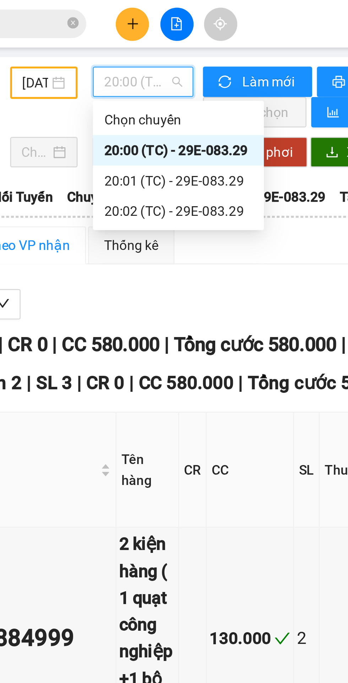
click at [157, 65] on div "20:01 (TC) - 29E-083.29" at bounding box center [165, 68] width 55 height 8
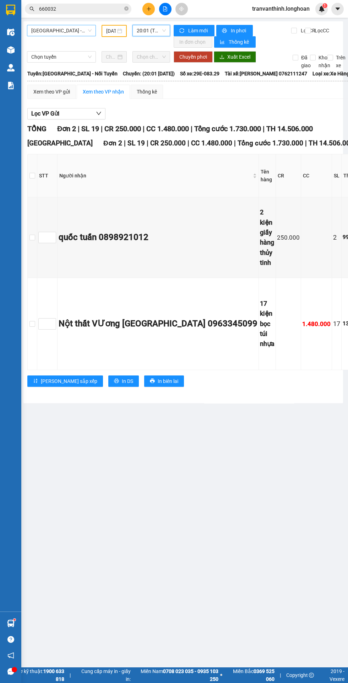
click at [157, 30] on span "20:01 (TC) - 29E-083.29" at bounding box center [151, 30] width 29 height 11
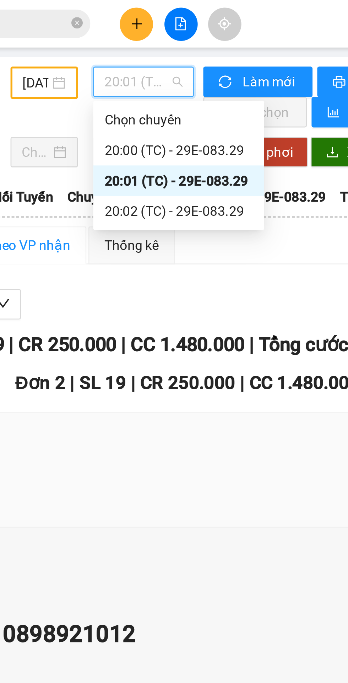
click at [162, 80] on div "20:02 (TC) - 29E-083.29" at bounding box center [164, 79] width 55 height 8
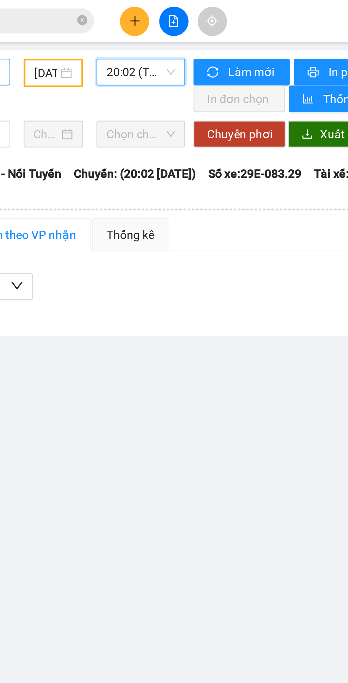
scroll to position [0, 2]
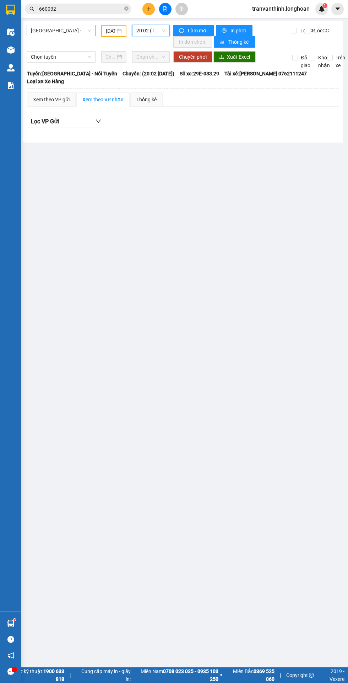
click at [108, 29] on input "[DATE]" at bounding box center [111, 31] width 10 height 8
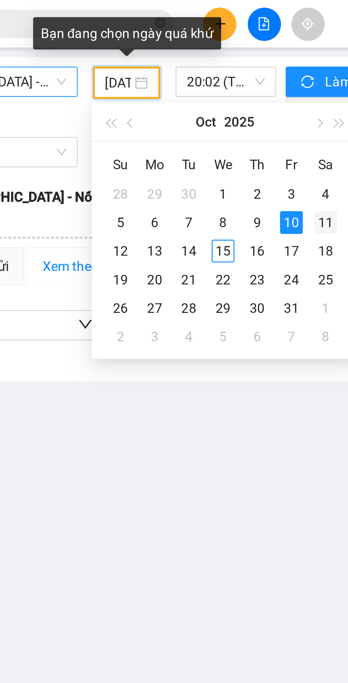
click at [189, 83] on div "11" at bounding box center [188, 83] width 9 height 9
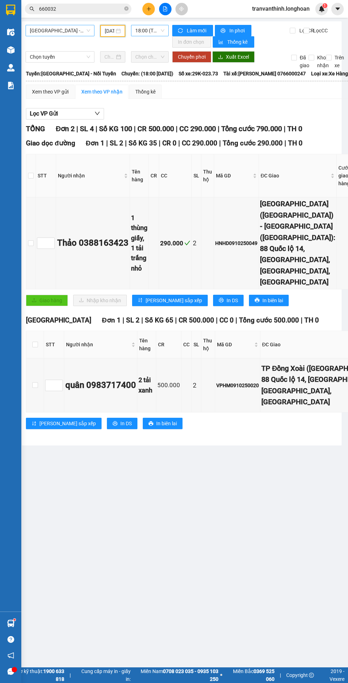
click at [144, 30] on span "18:00 (TC) - 29K-023.73" at bounding box center [149, 30] width 29 height 11
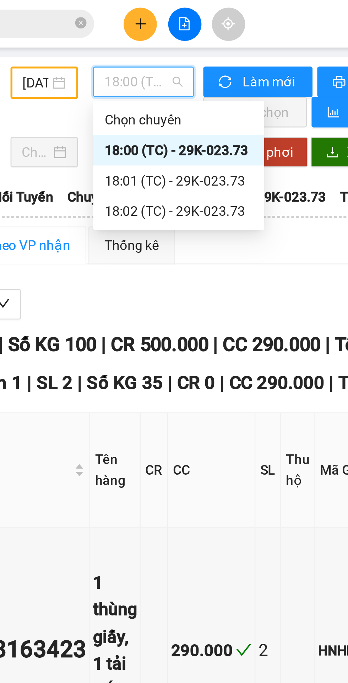
click at [171, 68] on div "18:01 (TC) - 29K-023.73" at bounding box center [162, 68] width 55 height 8
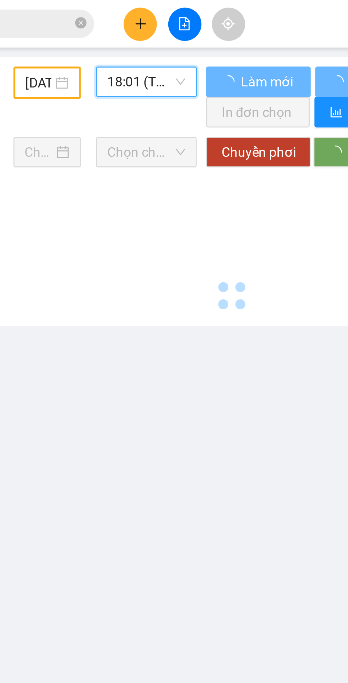
scroll to position [0, 2]
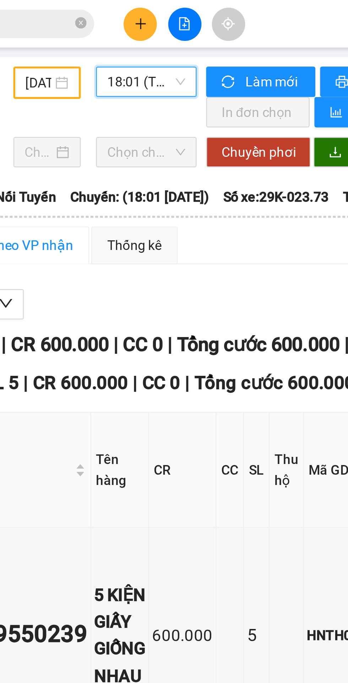
scroll to position [0, 2]
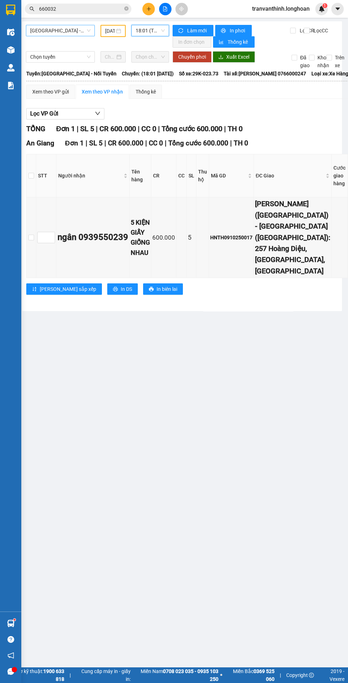
click at [144, 30] on span "18:01 (TC) - 29K-023.73" at bounding box center [150, 30] width 29 height 11
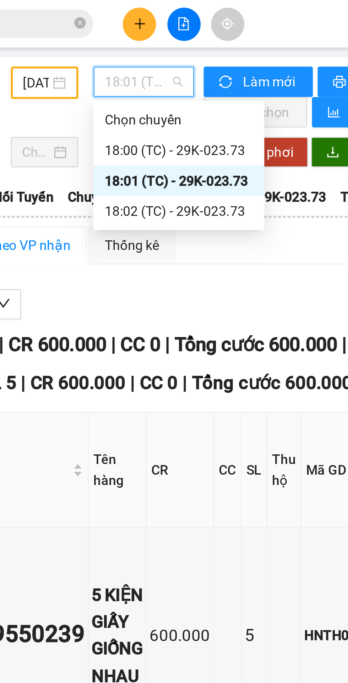
click at [152, 75] on div "18:02 (TC) - 29K-023.73" at bounding box center [164, 78] width 64 height 11
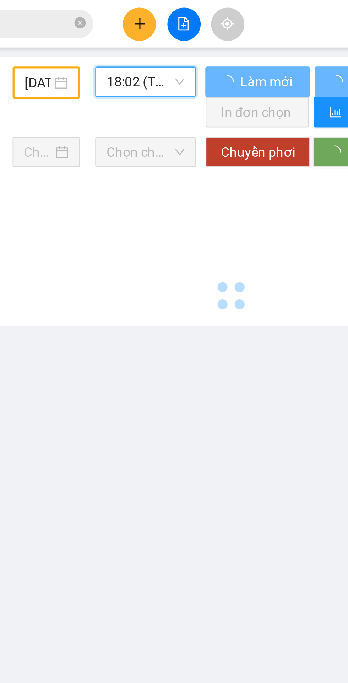
scroll to position [0, 2]
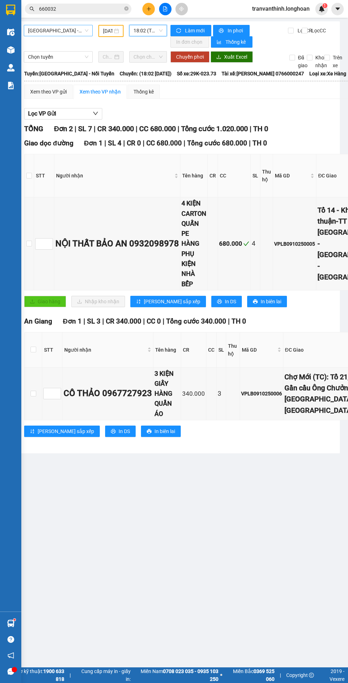
scroll to position [0, 5]
click at [107, 28] on input "[DATE]" at bounding box center [108, 31] width 10 height 8
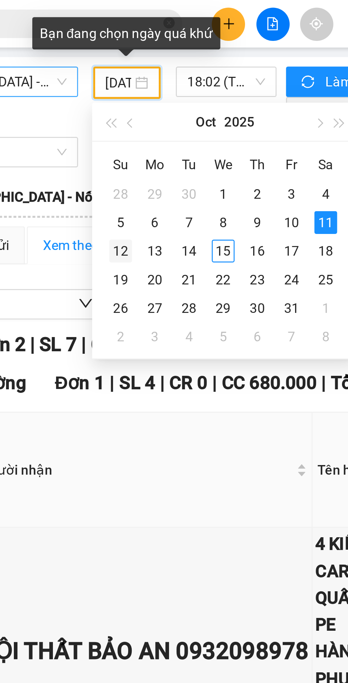
click at [105, 94] on div "12" at bounding box center [108, 94] width 9 height 9
type input "[DATE]"
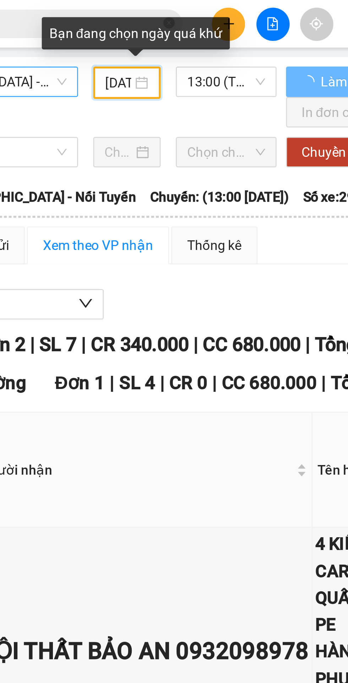
scroll to position [0, 2]
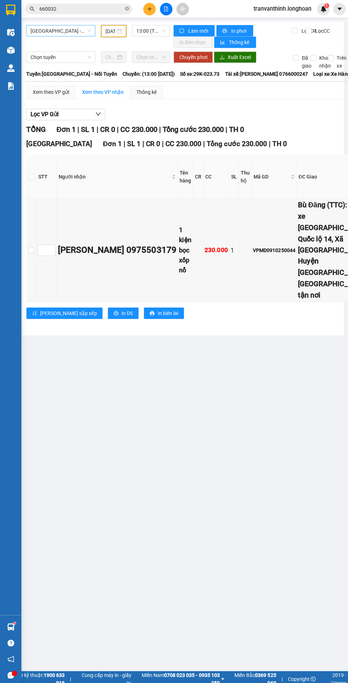
scroll to position [0, 7]
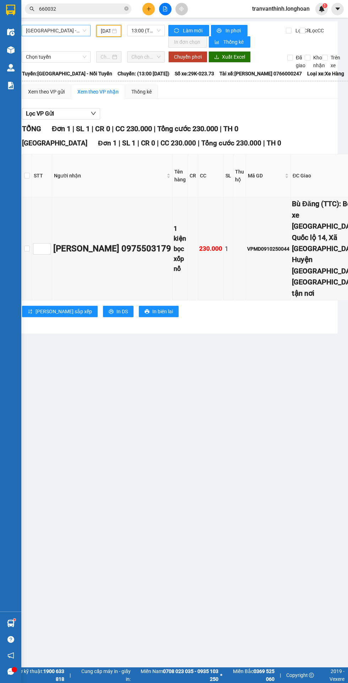
click at [148, 12] on button at bounding box center [149, 9] width 12 height 12
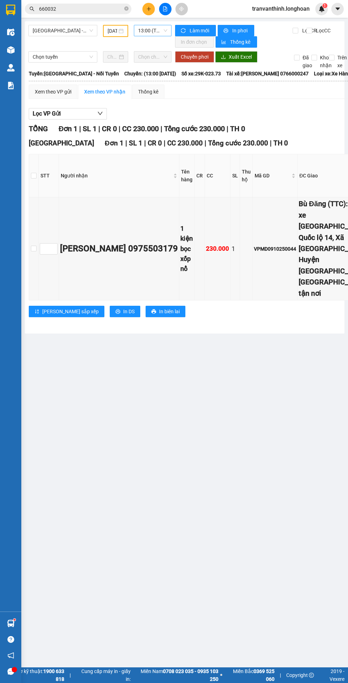
click at [152, 30] on span "13:00 (TC) - 29K-023.73" at bounding box center [152, 30] width 29 height 11
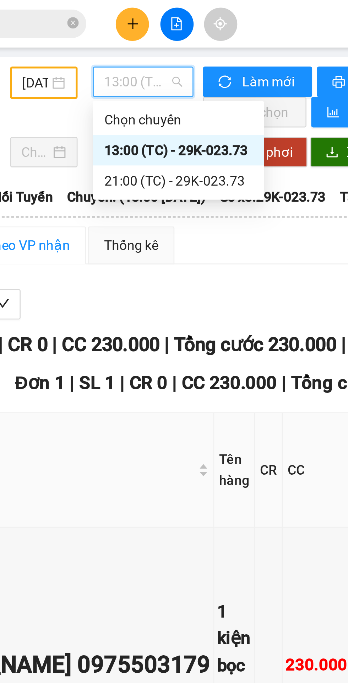
click at [167, 67] on div "21:00 (TC) - 29K-023.73" at bounding box center [165, 68] width 55 height 8
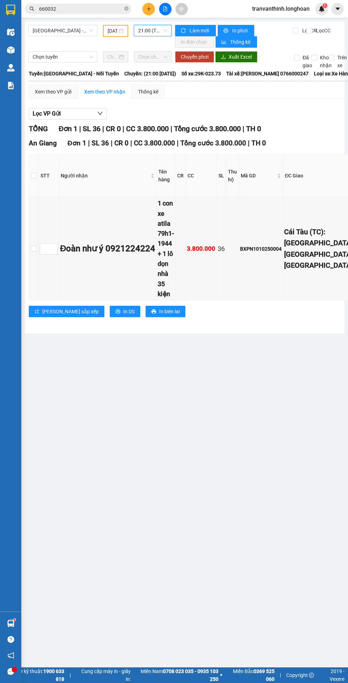
click at [149, 32] on span "21:00 (TC) - 29K-023.73" at bounding box center [152, 30] width 29 height 11
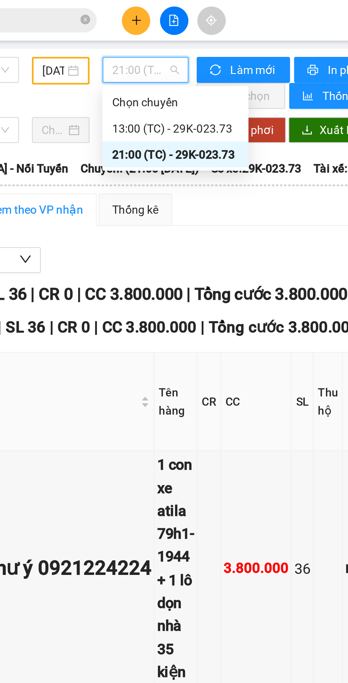
scroll to position [0, 0]
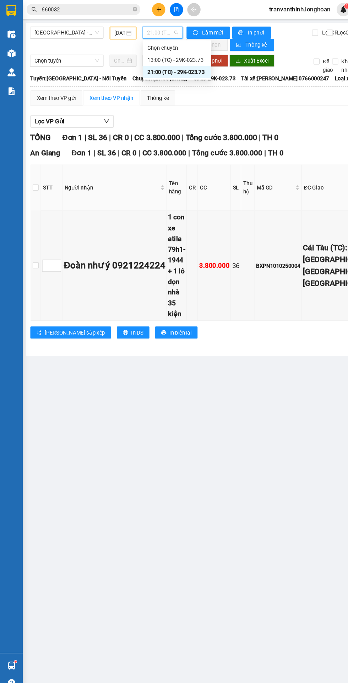
click at [113, 28] on input "[DATE]" at bounding box center [112, 31] width 10 height 8
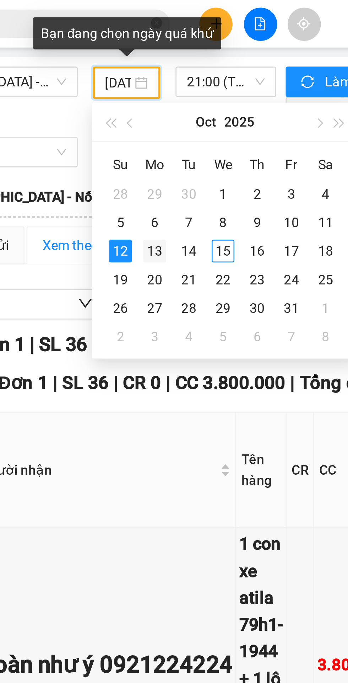
click at [127, 95] on div "13" at bounding box center [126, 94] width 9 height 9
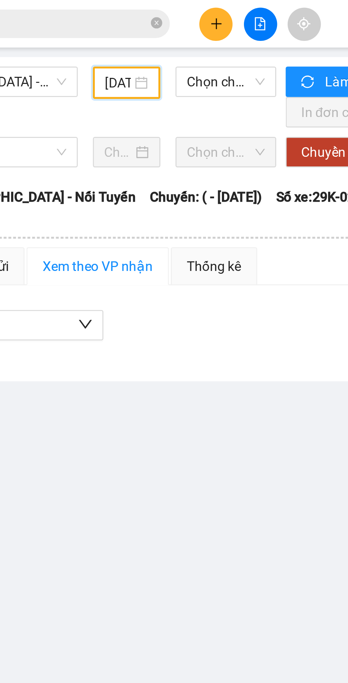
scroll to position [0, 0]
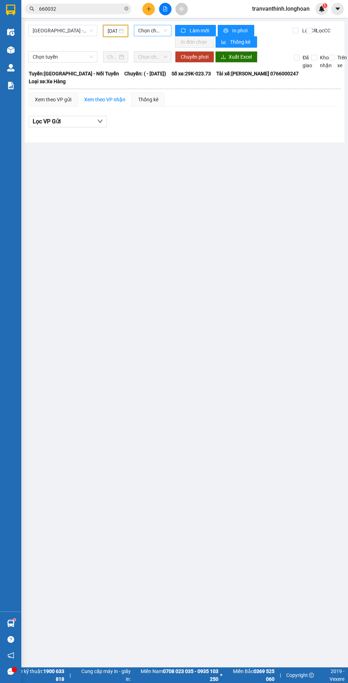
click at [154, 30] on span "Chọn chuyến" at bounding box center [152, 30] width 29 height 11
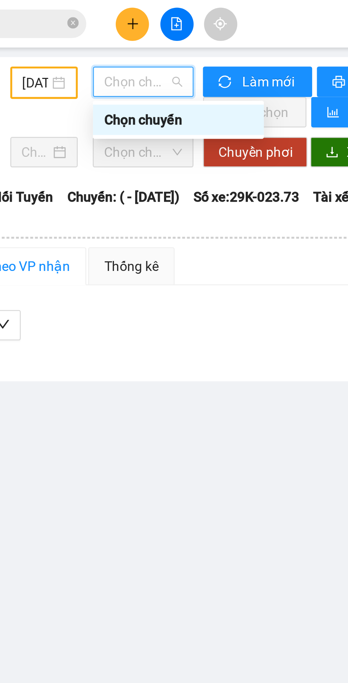
click at [122, 30] on div "[DATE]" at bounding box center [116, 31] width 16 height 8
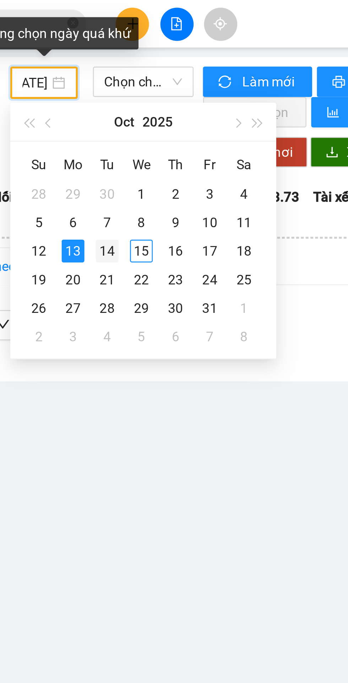
click at [137, 94] on div "14" at bounding box center [139, 94] width 9 height 9
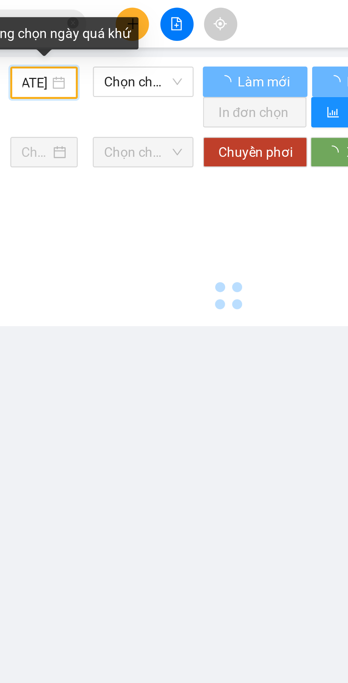
type input "[DATE]"
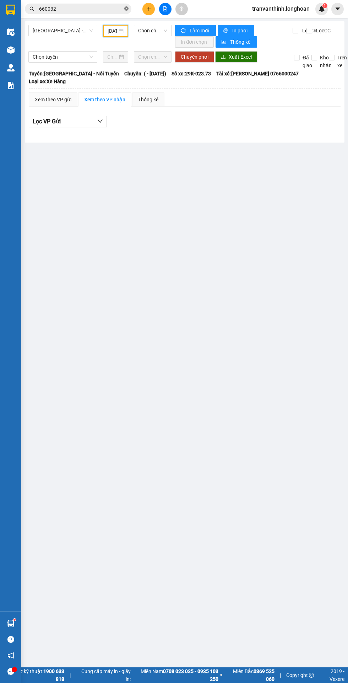
click at [127, 9] on icon "close-circle" at bounding box center [126, 8] width 4 height 4
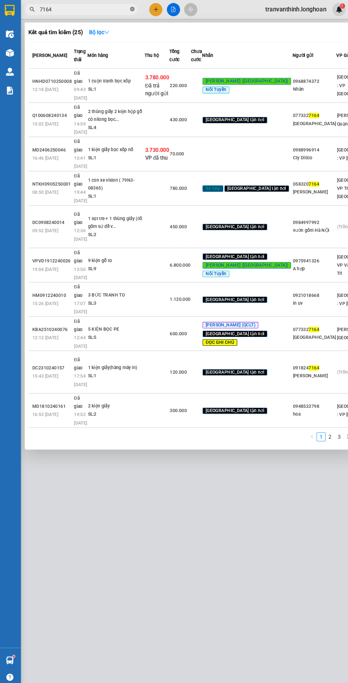
type input "7164"
click at [123, 13] on span "7164" at bounding box center [78, 9] width 107 height 11
click at [119, 9] on input "7164" at bounding box center [81, 9] width 84 height 8
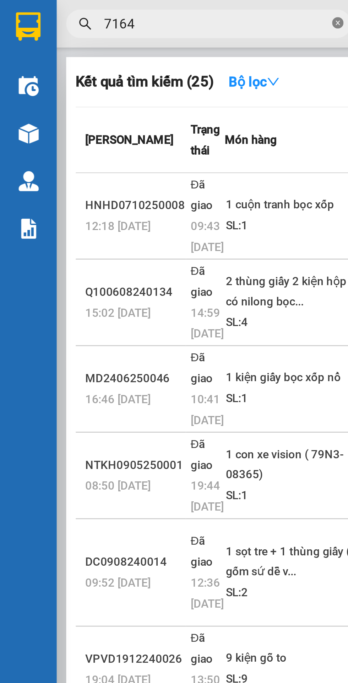
click at [124, 6] on span at bounding box center [126, 9] width 4 height 7
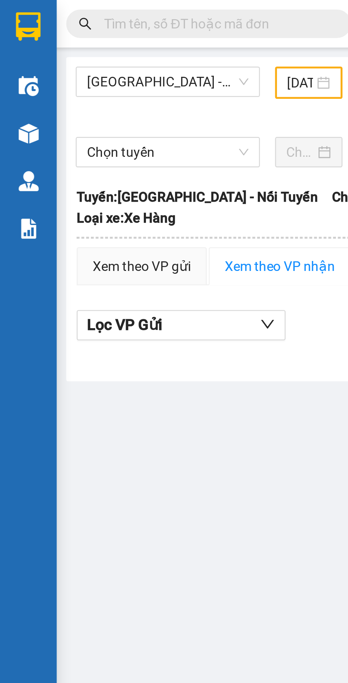
scroll to position [0, 2]
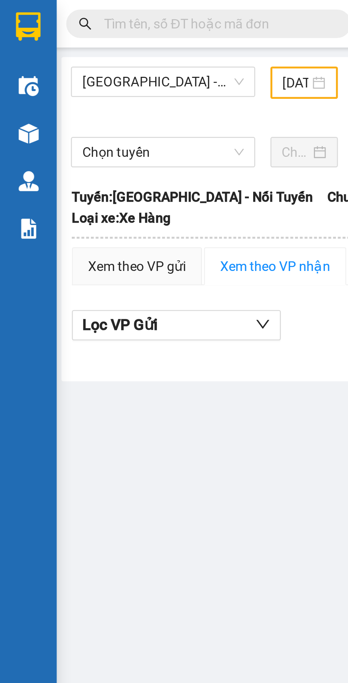
click at [112, 33] on input "[DATE]" at bounding box center [111, 31] width 10 height 8
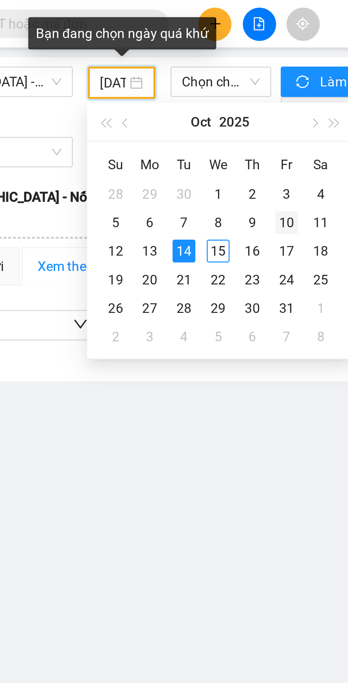
click at [178, 83] on div "10" at bounding box center [175, 83] width 9 height 9
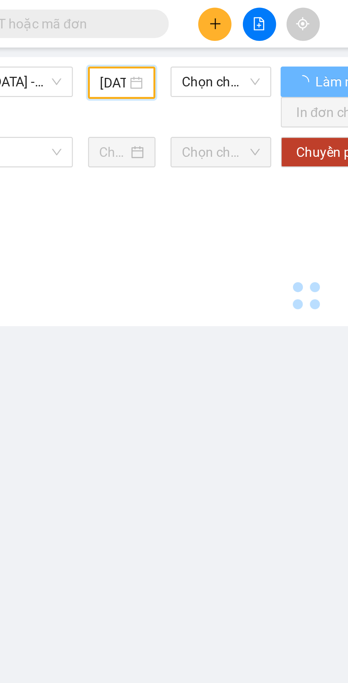
type input "[DATE]"
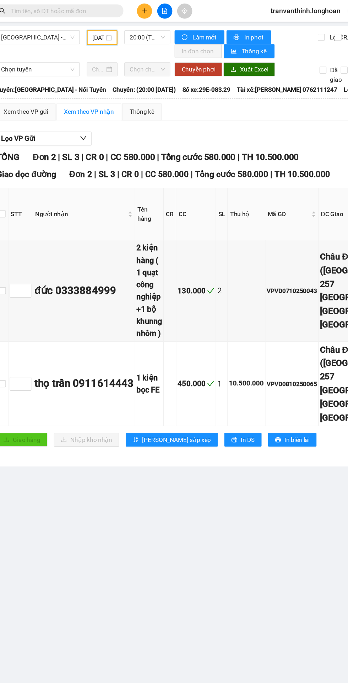
scroll to position [0, 3]
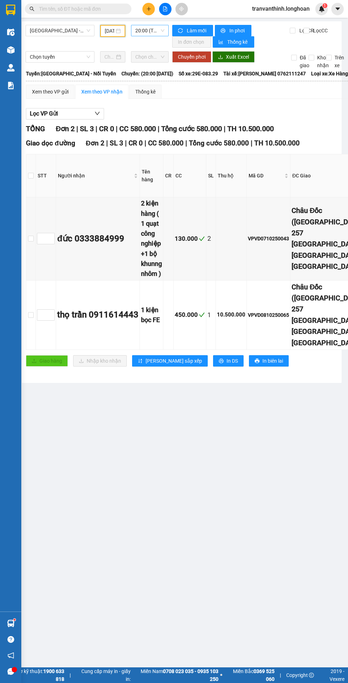
click at [149, 29] on span "20:00 (TC) - 29E-083.29" at bounding box center [149, 30] width 29 height 11
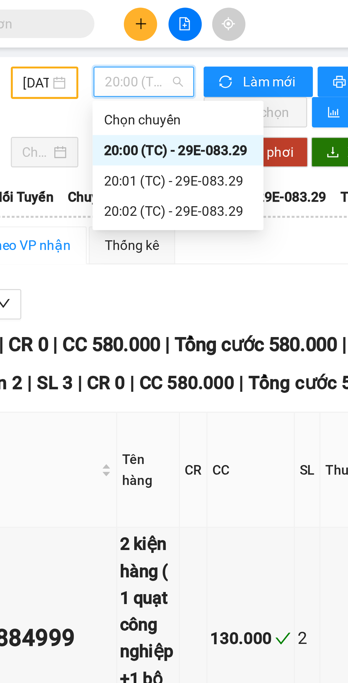
click at [163, 67] on div "20:01 (TC) - 29E-083.29" at bounding box center [162, 68] width 55 height 8
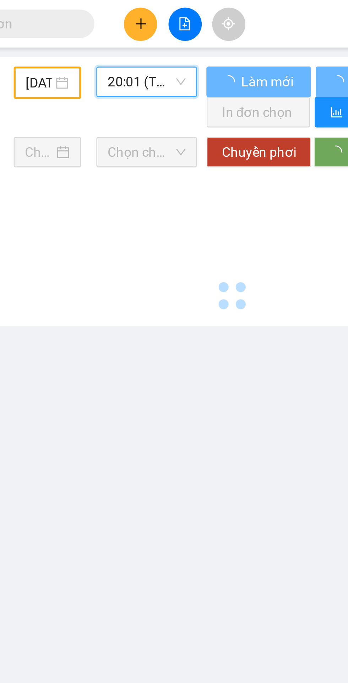
scroll to position [0, 2]
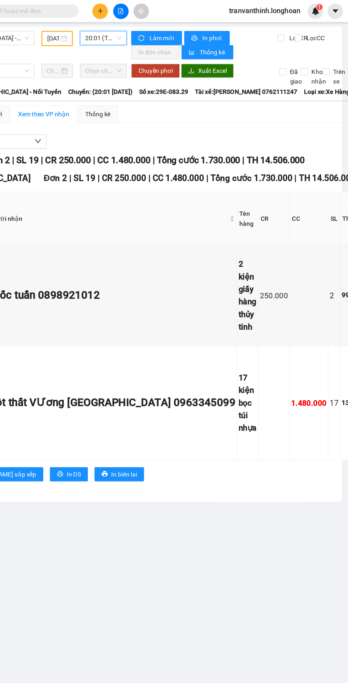
scroll to position [0, 3]
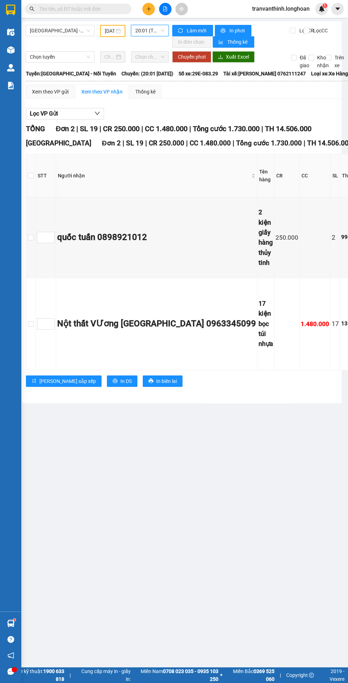
click at [80, 9] on input "text" at bounding box center [81, 9] width 84 height 8
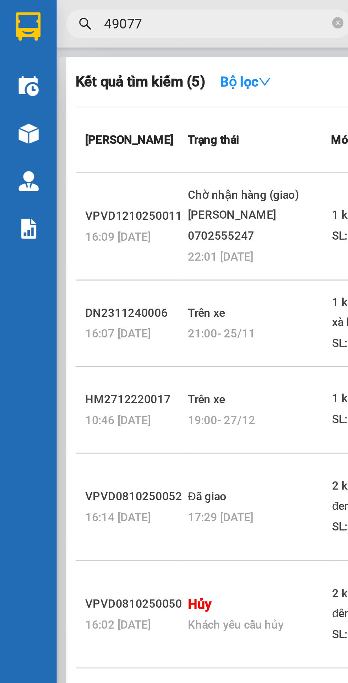
scroll to position [0, 0]
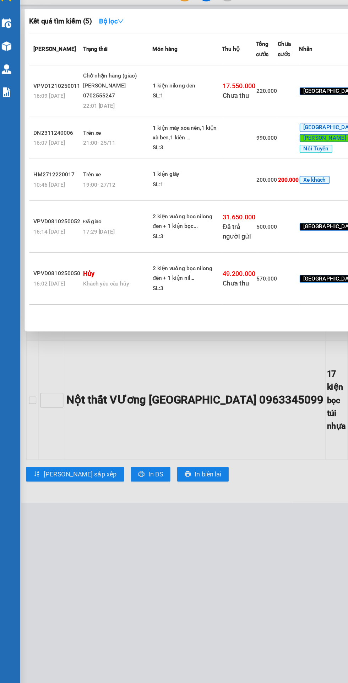
type input "49077"
